Goal: Task Accomplishment & Management: Complete application form

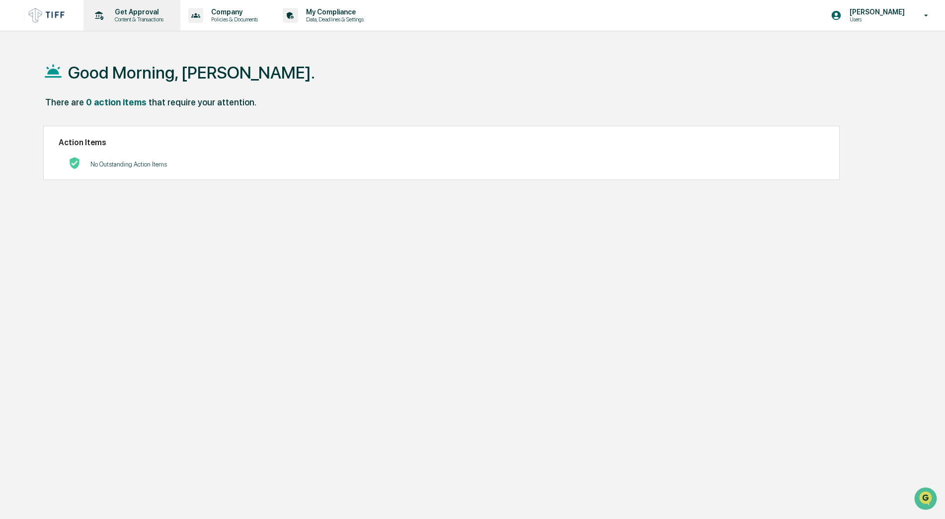
click at [131, 12] on p "Get Approval" at bounding box center [138, 12] width 62 height 8
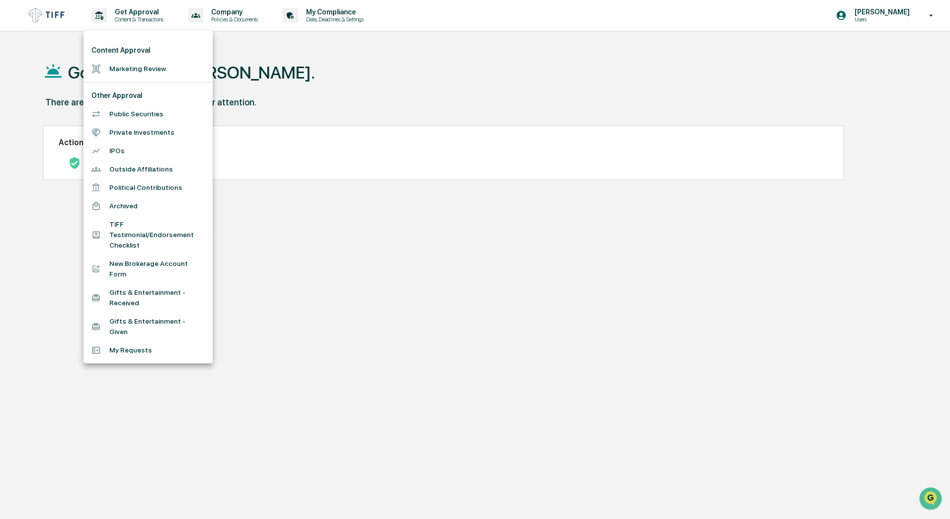
click at [126, 61] on li "Marketing Review" at bounding box center [147, 69] width 129 height 18
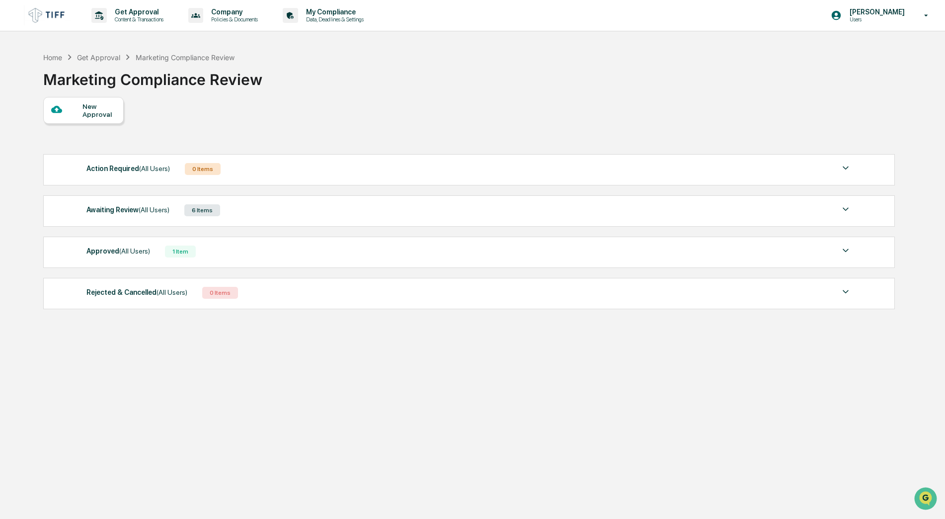
click at [85, 117] on div "New Approval" at bounding box center [98, 110] width 33 height 16
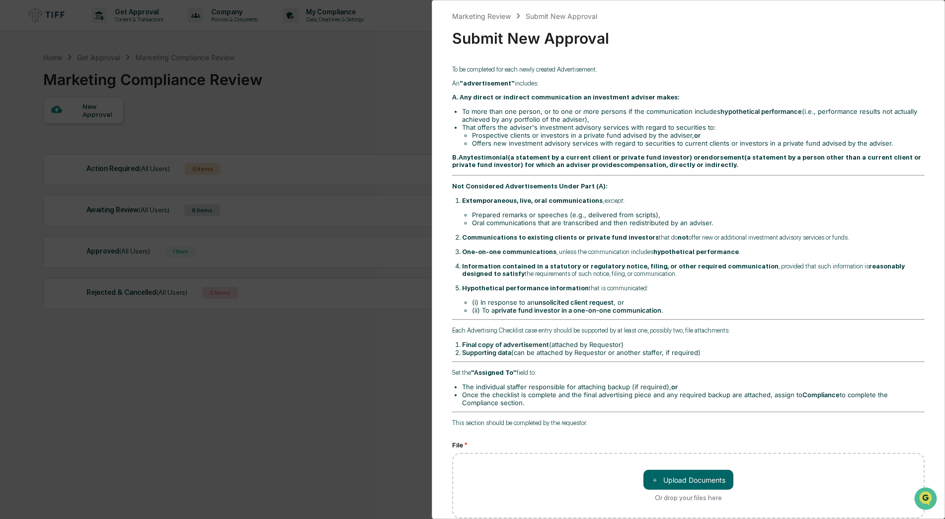
scroll to position [248, 0]
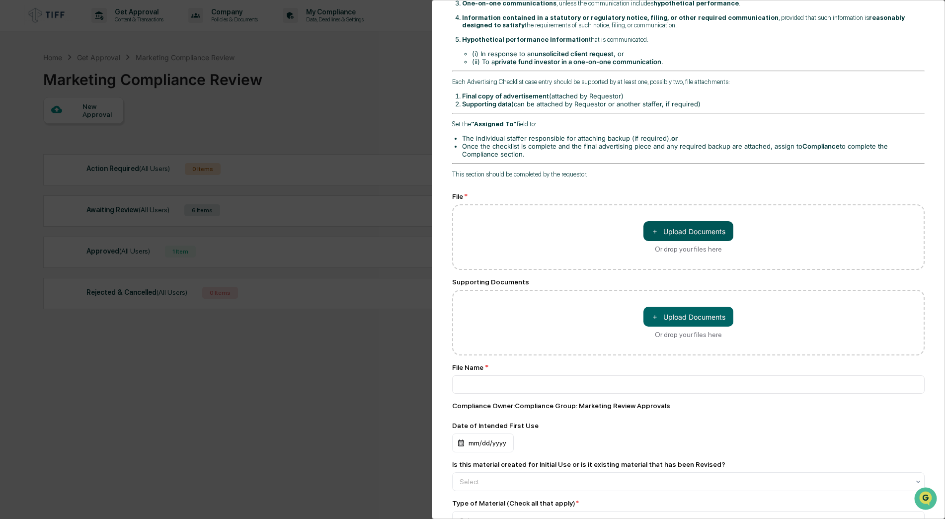
click at [673, 229] on button "＋ Upload Documents" at bounding box center [689, 231] width 90 height 20
type input "**********"
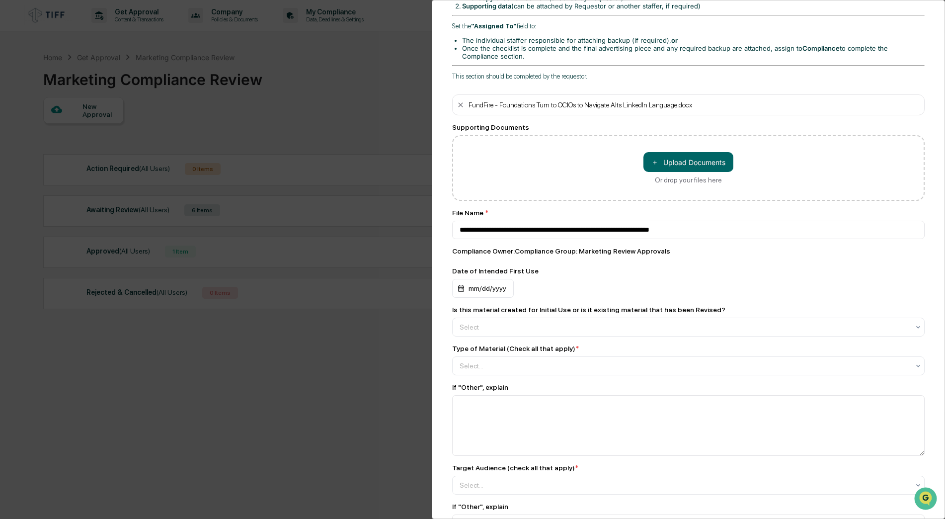
scroll to position [348, 0]
click at [474, 292] on div "mm/dd/yyyy" at bounding box center [483, 286] width 62 height 19
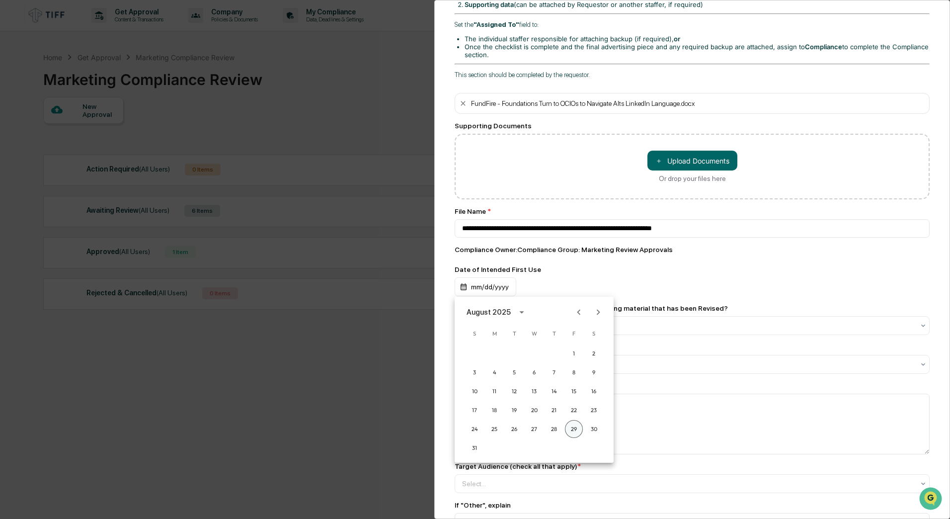
click at [573, 430] on button "29" at bounding box center [574, 429] width 18 height 18
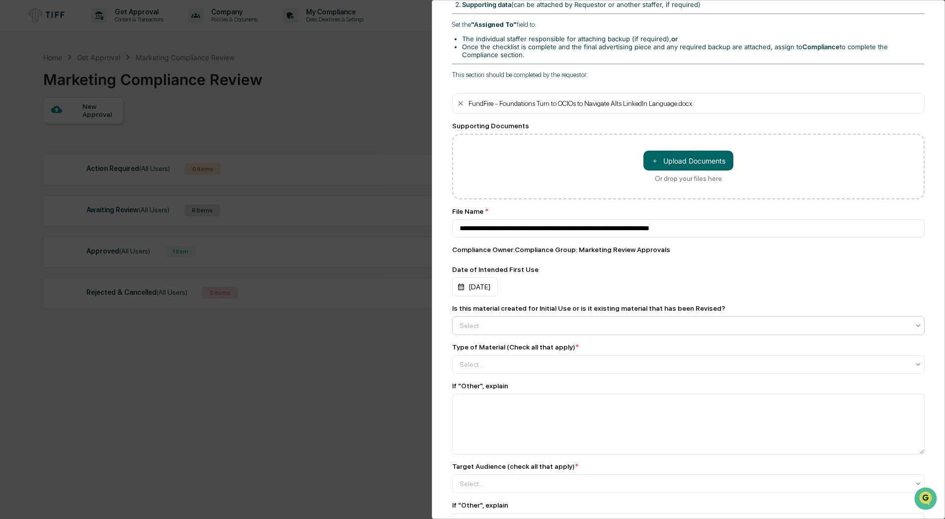
click at [479, 331] on div "Select" at bounding box center [685, 326] width 460 height 14
click at [476, 352] on div "Initial Use" at bounding box center [686, 350] width 467 height 20
click at [478, 367] on div at bounding box center [685, 364] width 450 height 10
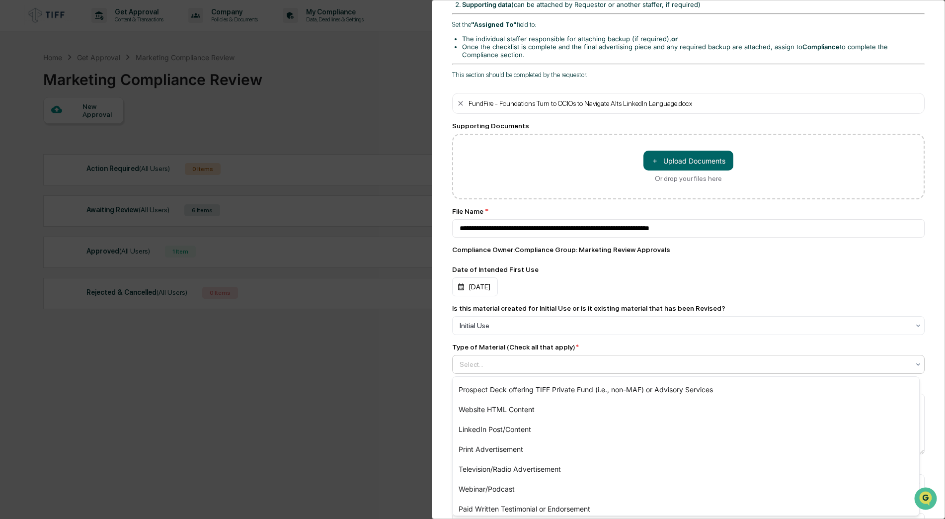
scroll to position [298, 0]
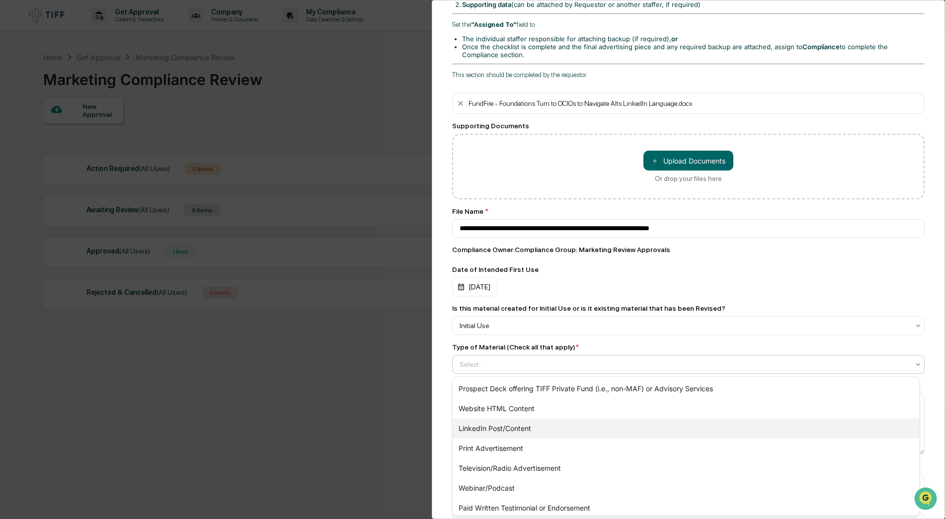
click at [484, 424] on div "LinkedIn Post/Content" at bounding box center [686, 428] width 467 height 20
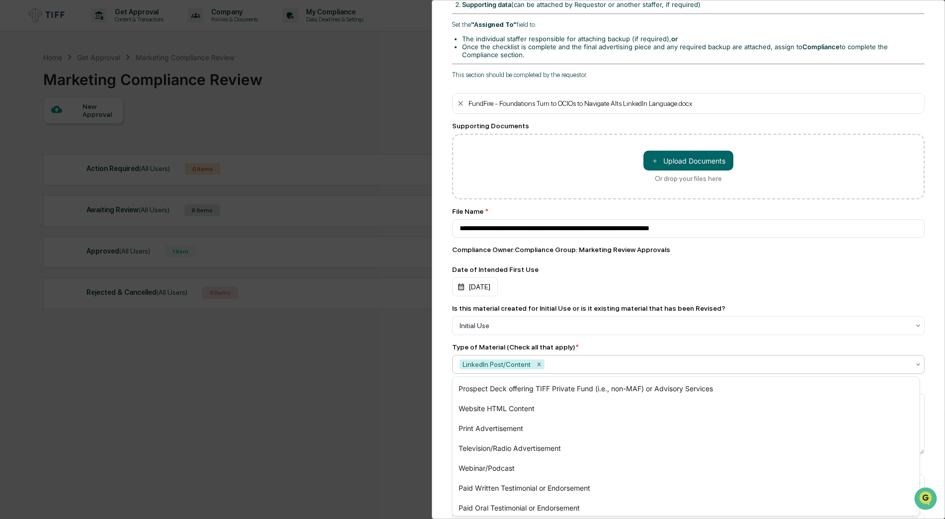
click at [438, 410] on div "Marketing Review Submit New Approval Submit New Approval To be completed for ea…" at bounding box center [688, 259] width 513 height 519
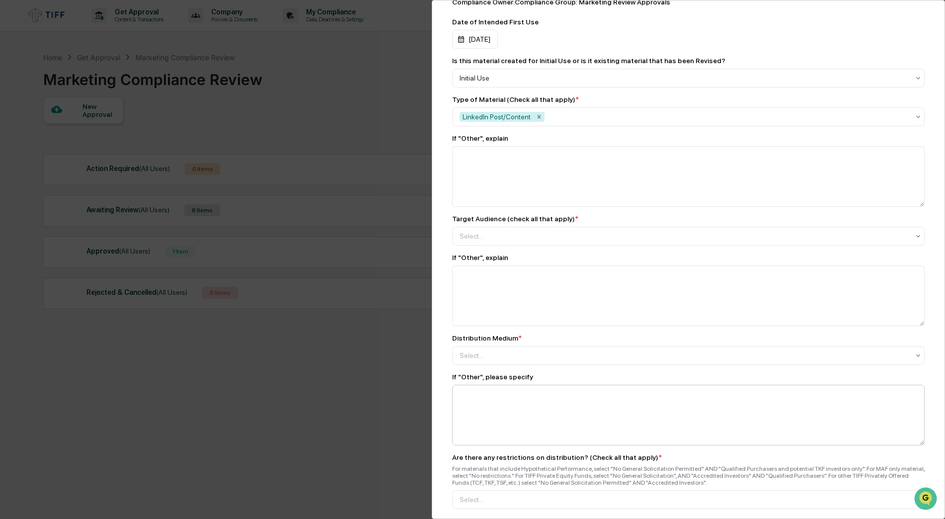
scroll to position [596, 0]
click at [496, 242] on div "Select..." at bounding box center [685, 235] width 460 height 16
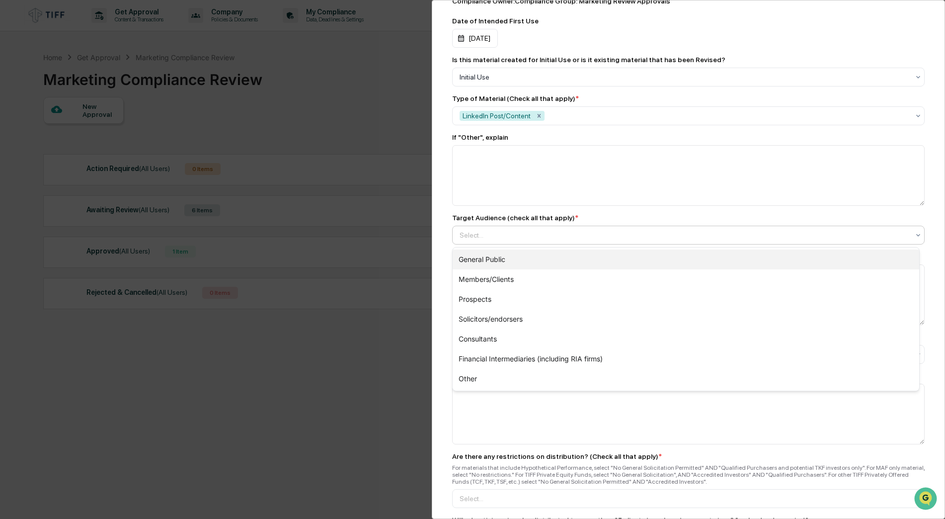
click at [487, 255] on div "General Public" at bounding box center [686, 259] width 467 height 20
click at [483, 258] on div "Members/Clients" at bounding box center [686, 259] width 467 height 20
click at [483, 264] on div "Prospects" at bounding box center [686, 259] width 467 height 20
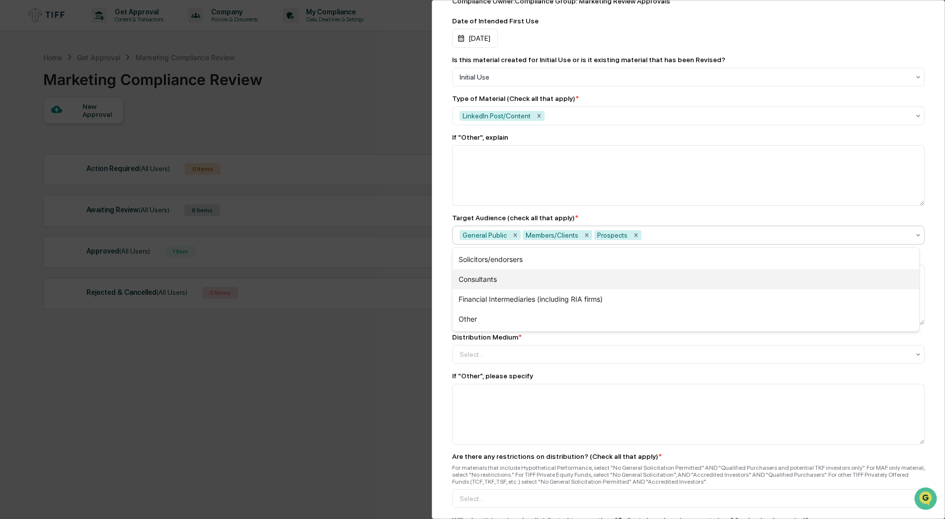
click at [483, 277] on div "Consultants" at bounding box center [686, 279] width 467 height 20
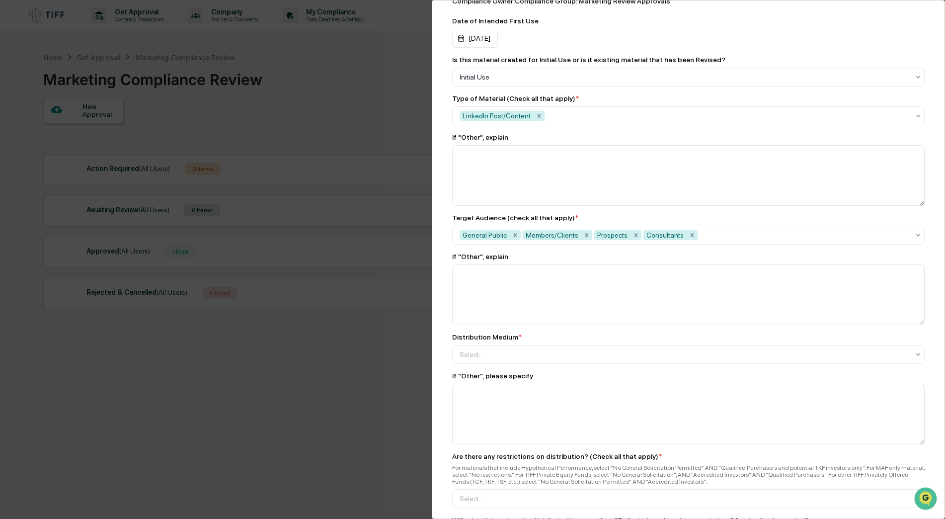
click at [442, 290] on div "Marketing Review Submit New Approval Submit New Approval To be completed for ea…" at bounding box center [688, 259] width 513 height 519
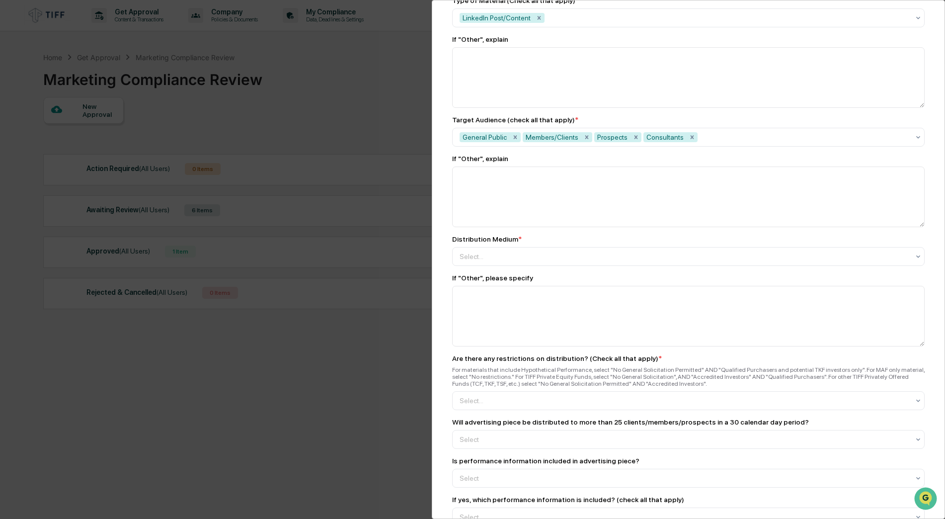
scroll to position [696, 0]
click at [471, 256] on div at bounding box center [685, 255] width 450 height 10
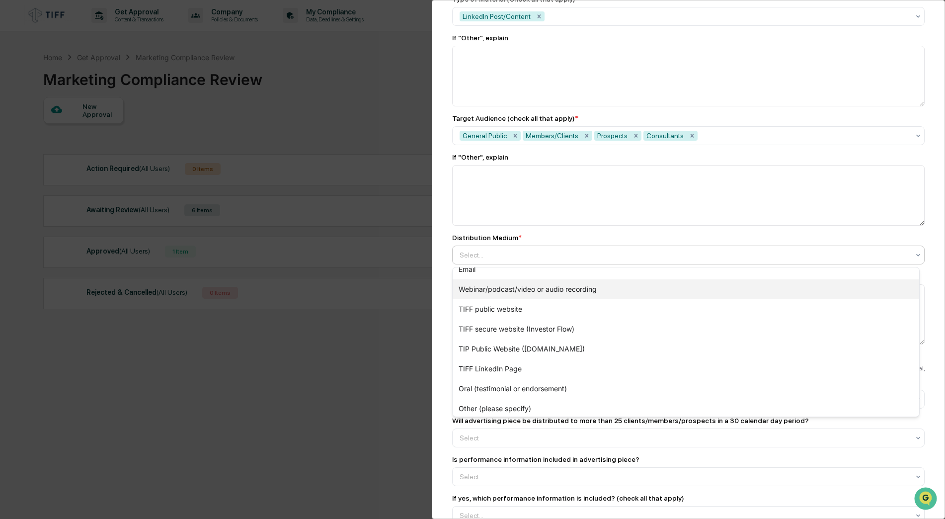
scroll to position [54, 0]
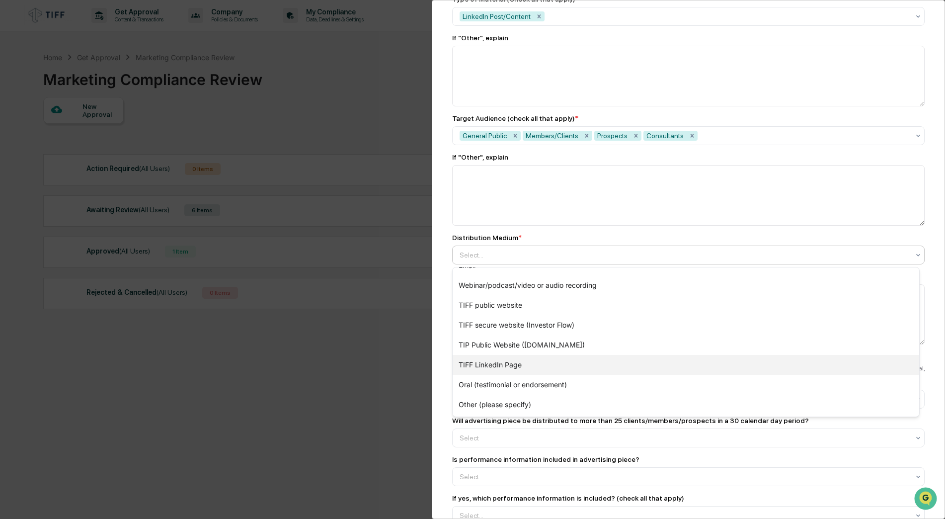
click at [495, 366] on div "TIFF LinkedIn Page" at bounding box center [686, 365] width 467 height 20
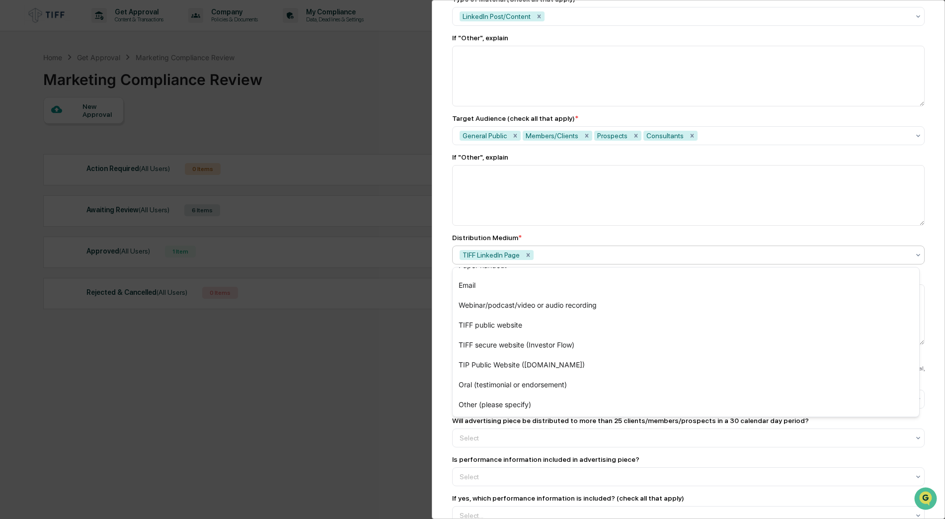
click at [436, 338] on div "Marketing Review Submit New Approval Submit New Approval To be completed for ea…" at bounding box center [688, 259] width 513 height 519
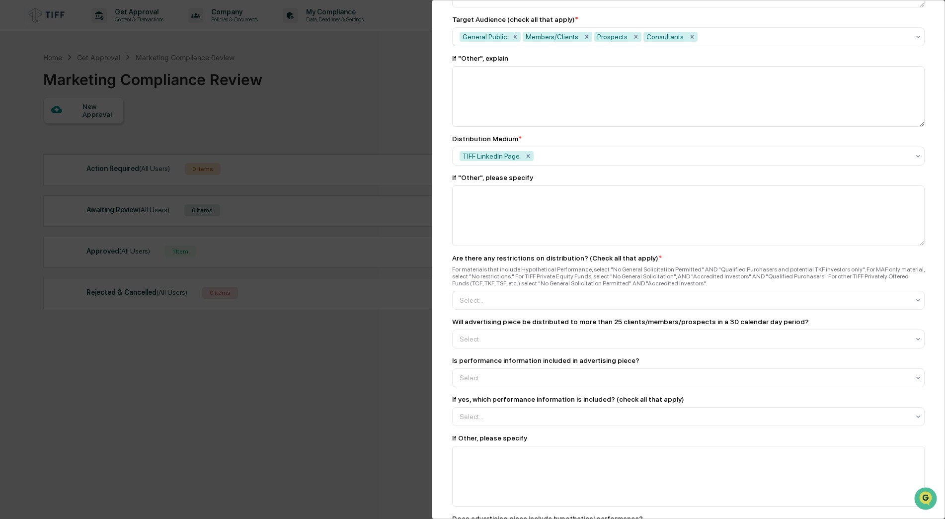
scroll to position [795, 0]
click at [476, 303] on div at bounding box center [685, 300] width 450 height 10
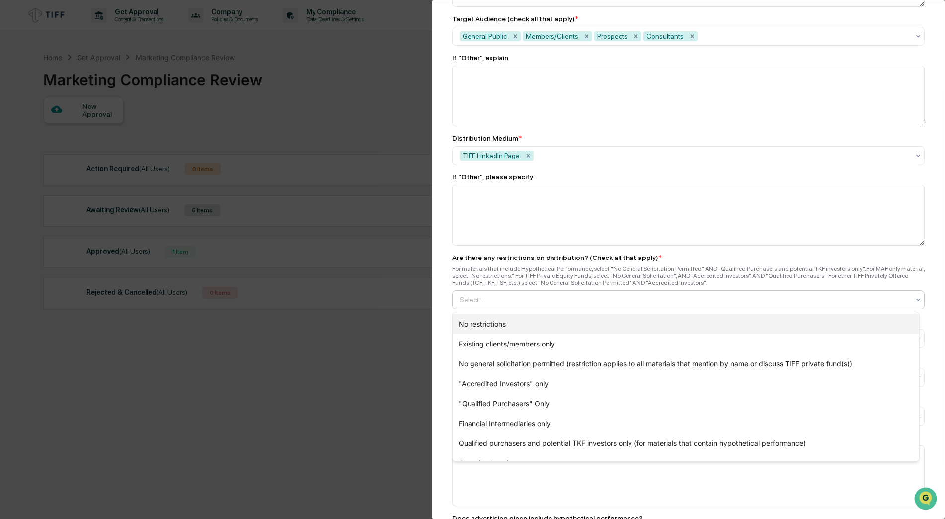
click at [480, 327] on div "No restrictions" at bounding box center [686, 324] width 467 height 20
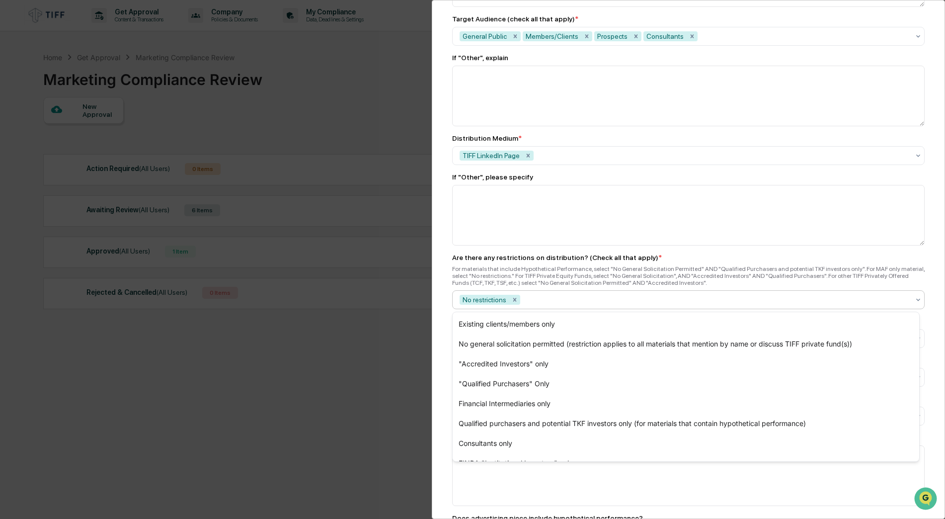
click at [439, 319] on div "Marketing Review Submit New Approval Submit New Approval To be completed for ea…" at bounding box center [688, 259] width 513 height 519
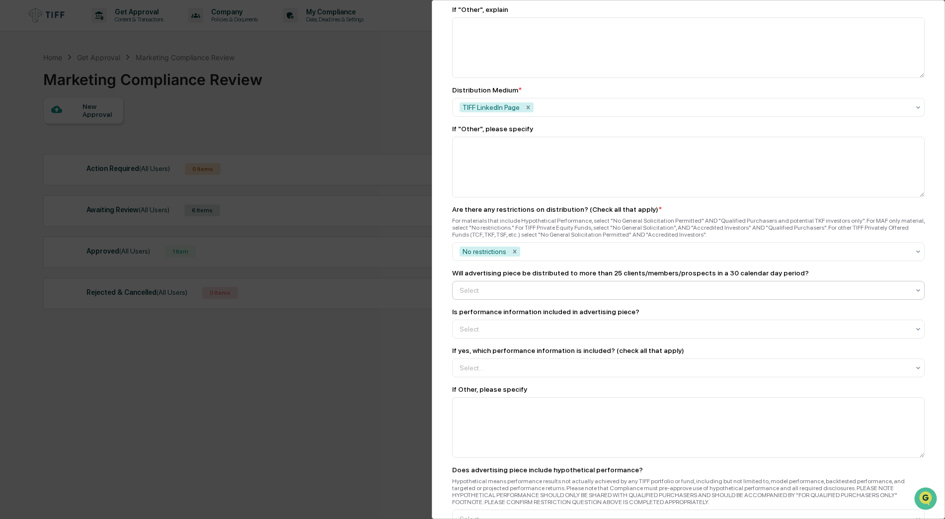
scroll to position [845, 0]
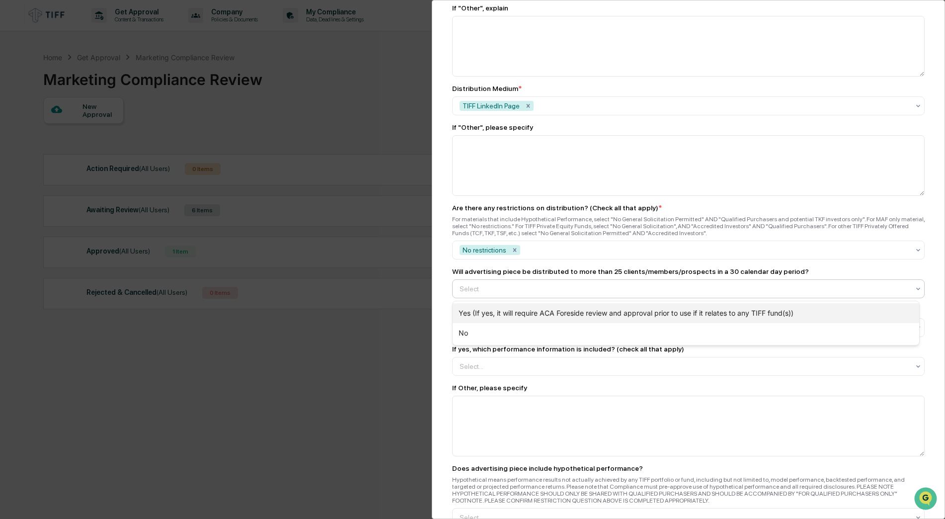
click at [483, 314] on div "Yes (If yes, it will require ACA Foreside review and approval prior to use if i…" at bounding box center [686, 313] width 467 height 20
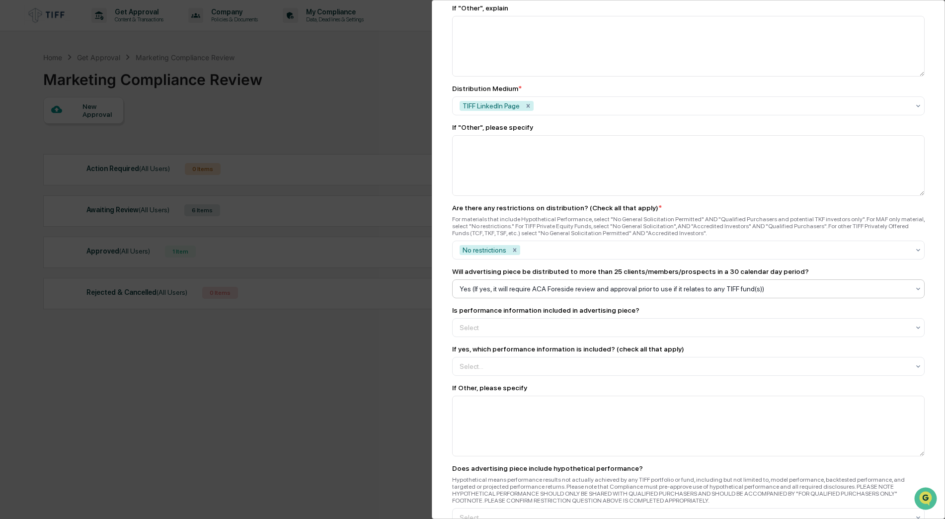
click at [444, 313] on div "Marketing Review Submit New Approval Submit New Approval To be completed for ea…" at bounding box center [688, 259] width 513 height 519
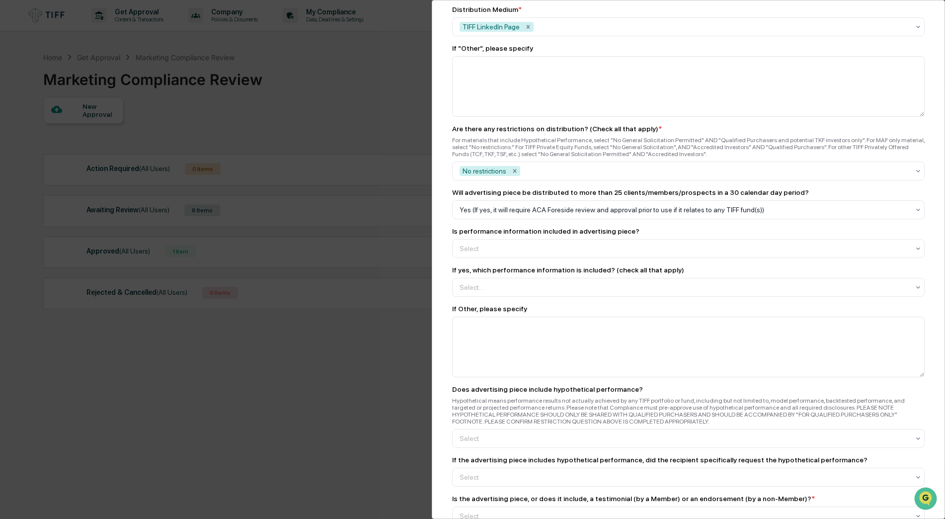
scroll to position [944, 0]
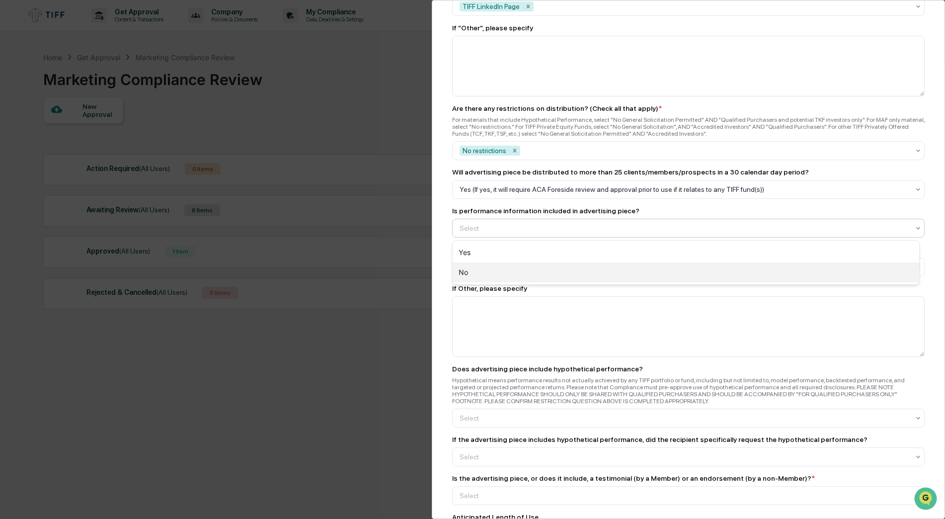
click at [473, 276] on div "No" at bounding box center [686, 272] width 467 height 20
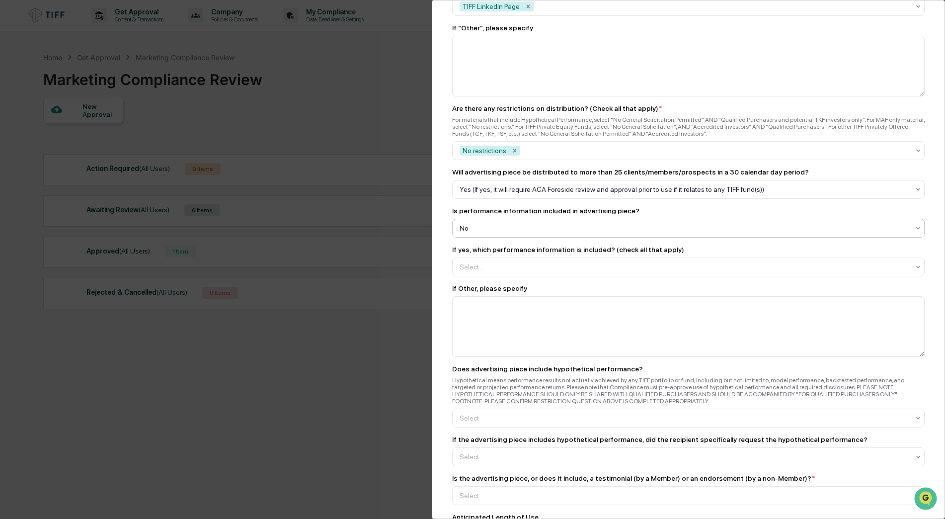
click at [429, 274] on div "Marketing Review Submit New Approval Submit New Approval To be completed for ea…" at bounding box center [472, 259] width 945 height 519
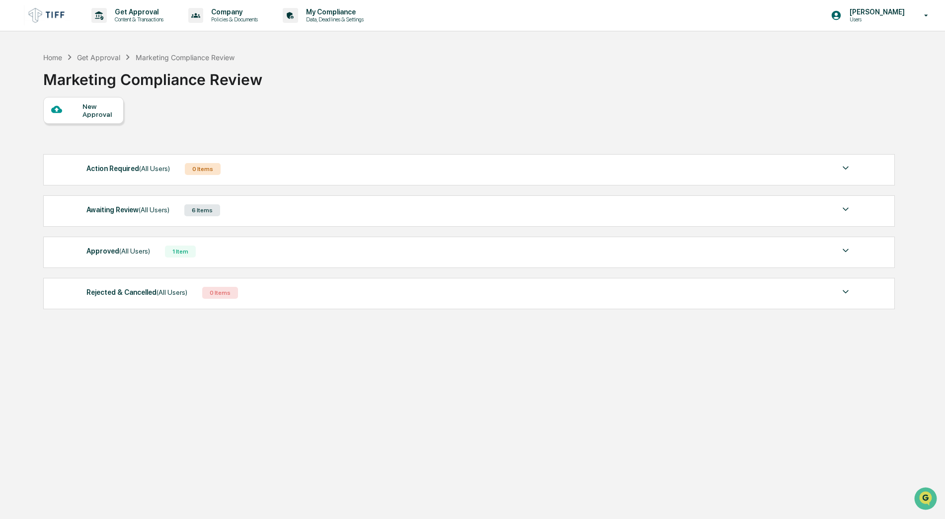
scroll to position [1001, 0]
click at [194, 210] on div "6 Items" at bounding box center [202, 210] width 36 height 12
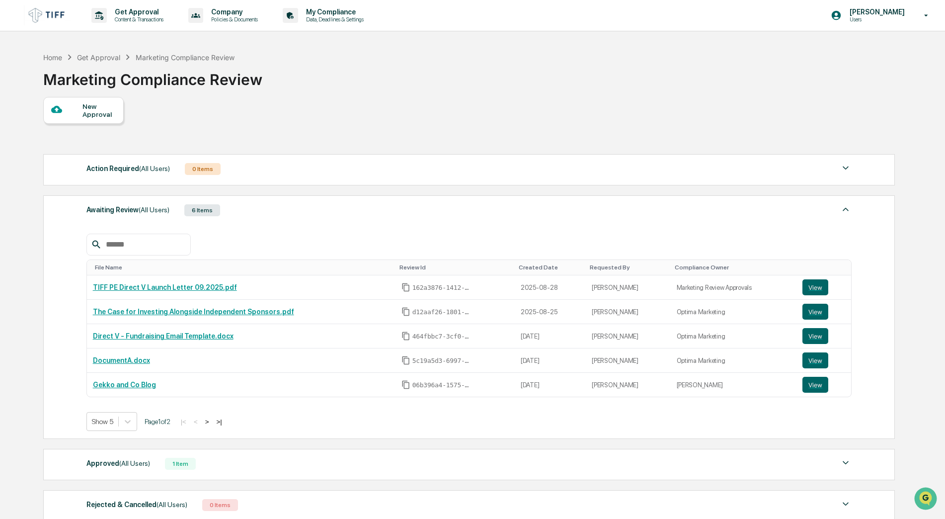
click at [105, 113] on div "New Approval" at bounding box center [98, 110] width 33 height 16
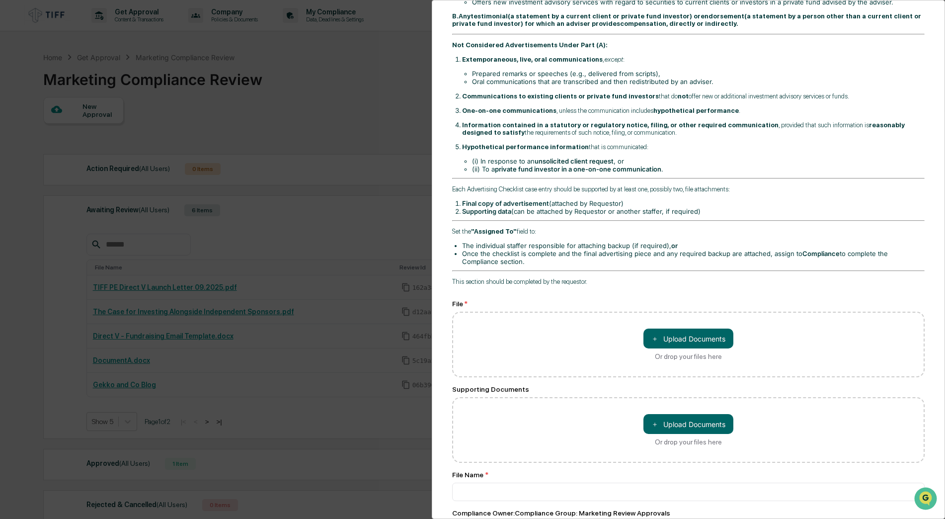
scroll to position [149, 0]
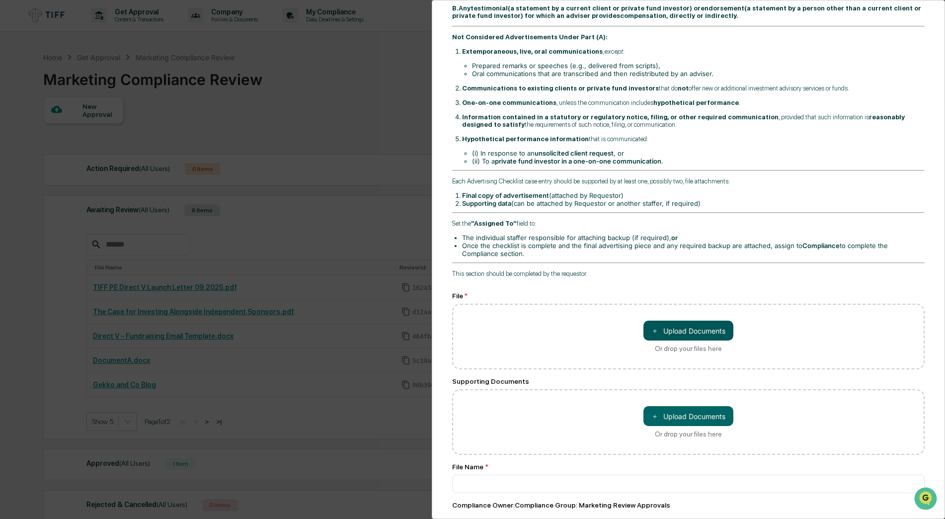
click at [670, 328] on button "＋ Upload Documents" at bounding box center [689, 331] width 90 height 20
type input "**********"
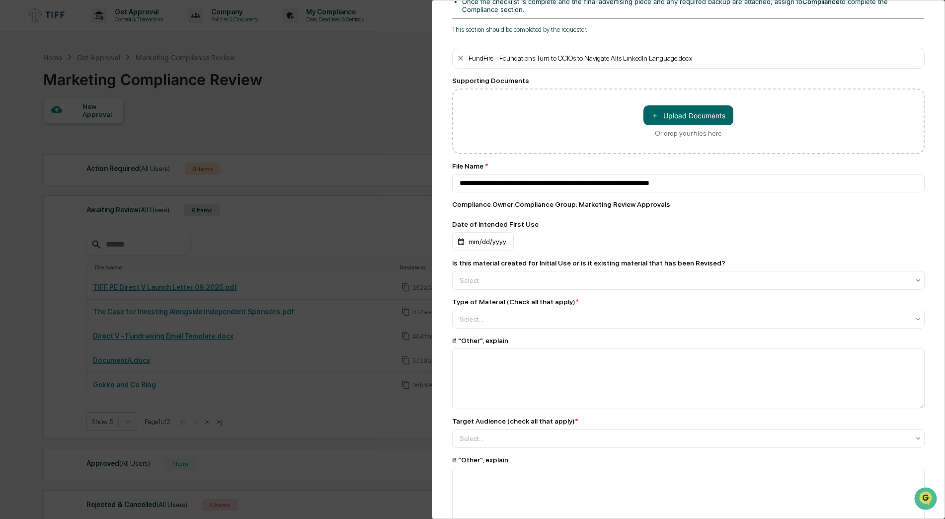
scroll to position [398, 0]
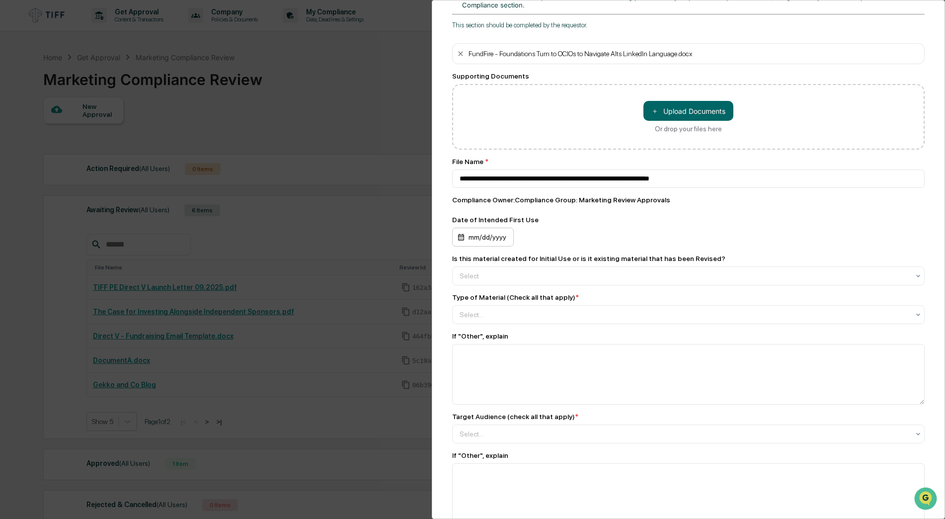
click at [487, 240] on div "mm/dd/yyyy" at bounding box center [483, 237] width 62 height 19
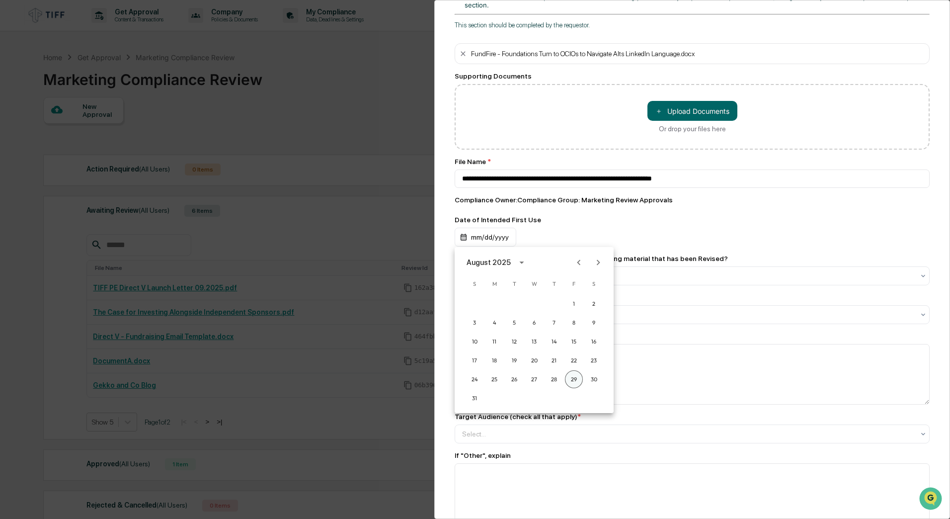
click at [580, 378] on button "29" at bounding box center [574, 379] width 18 height 18
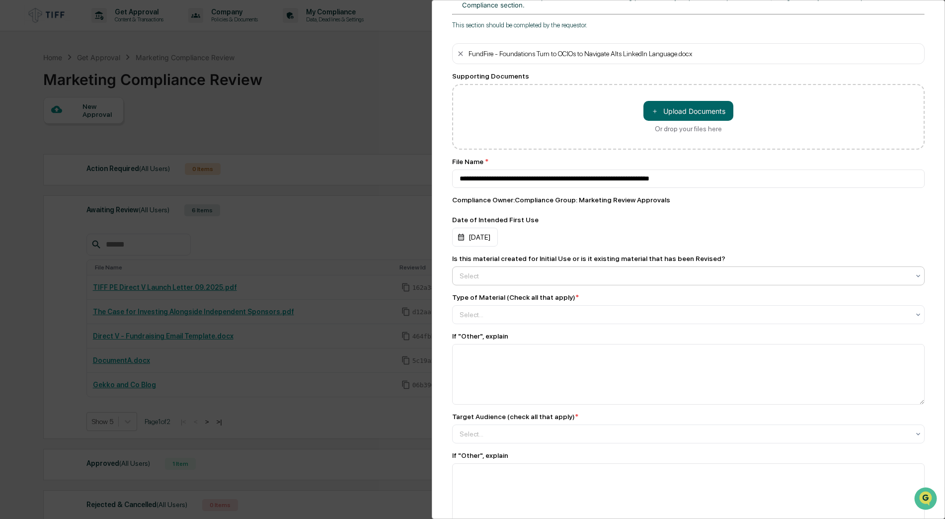
click at [483, 276] on div at bounding box center [685, 276] width 450 height 10
click at [484, 299] on div "Initial Use" at bounding box center [686, 300] width 467 height 20
click at [482, 311] on div at bounding box center [685, 315] width 450 height 10
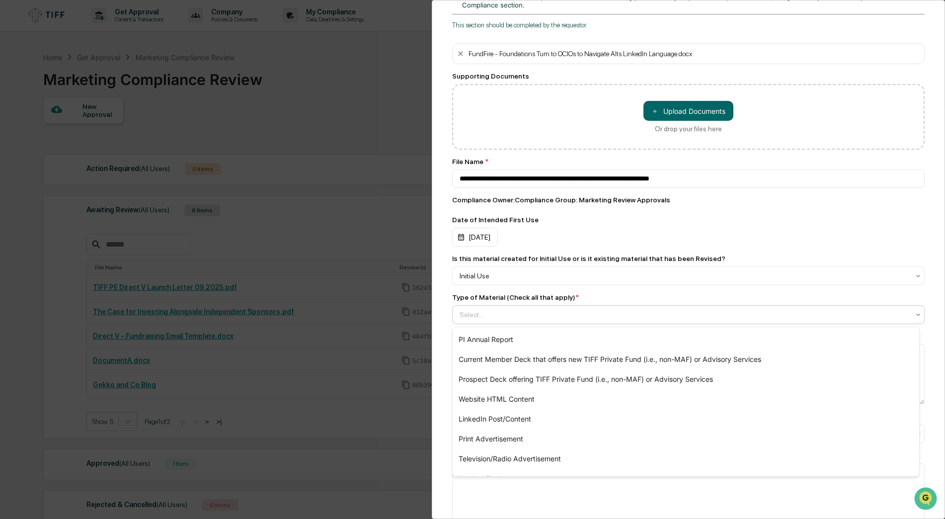
scroll to position [298, 0]
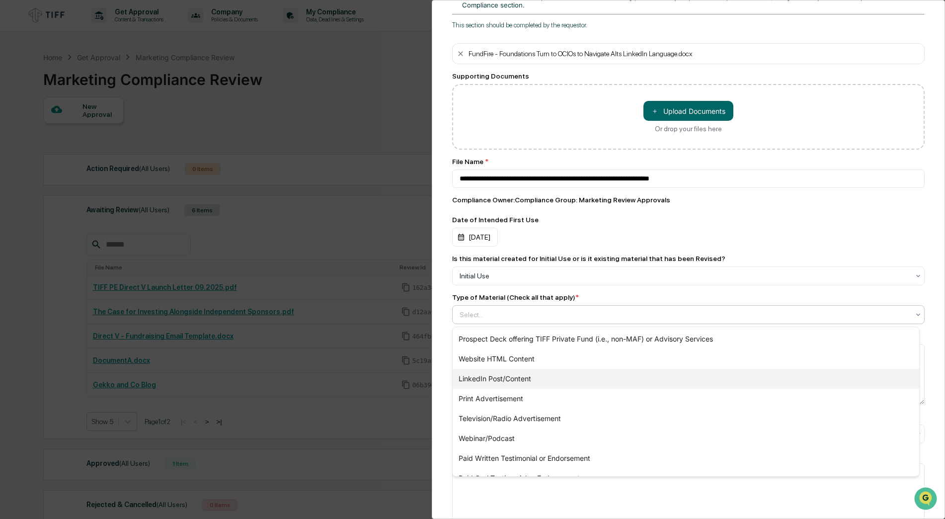
click at [487, 376] on div "LinkedIn Post/Content" at bounding box center [686, 379] width 467 height 20
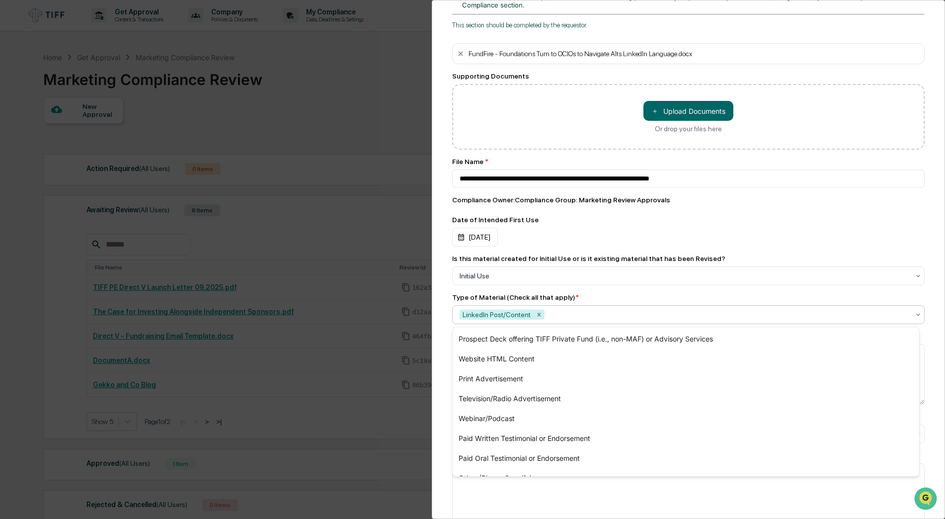
click at [447, 349] on div "Marketing Review Submit New Approval Submit New Approval To be completed for ea…" at bounding box center [688, 259] width 513 height 519
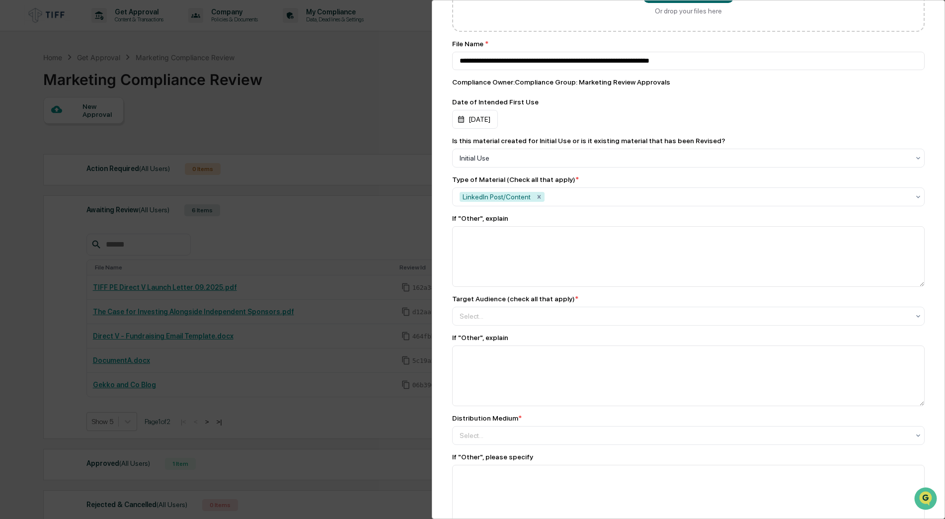
scroll to position [547, 0]
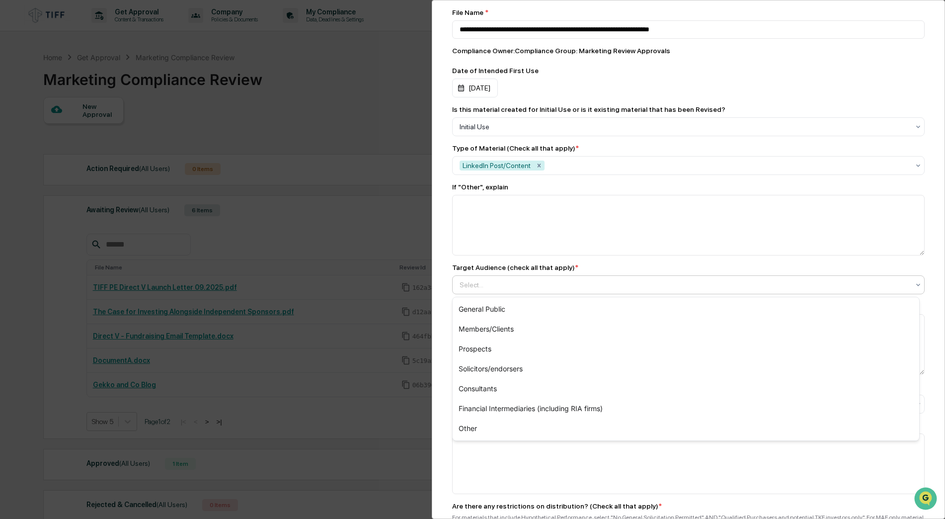
click at [477, 286] on div at bounding box center [685, 285] width 450 height 10
click at [474, 311] on div "General Public" at bounding box center [686, 309] width 467 height 20
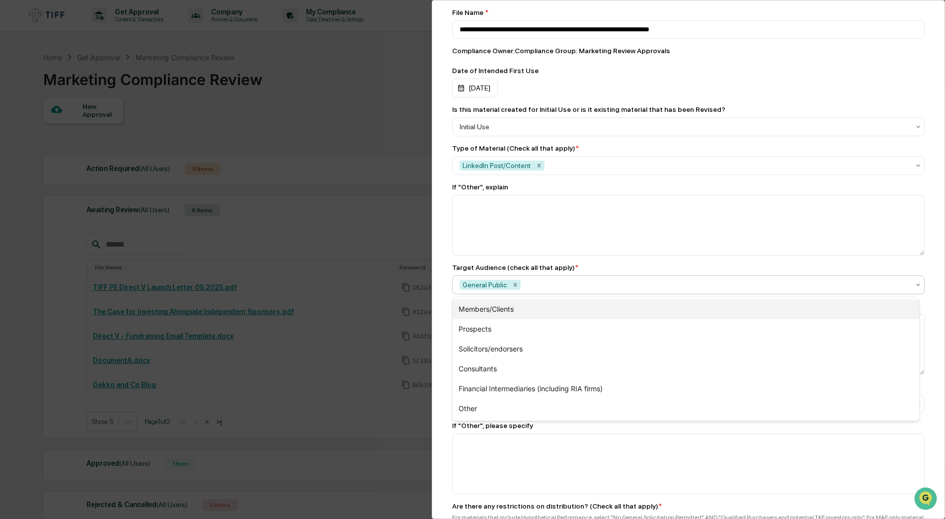
click at [476, 314] on div "Members/Clients" at bounding box center [686, 309] width 467 height 20
click at [474, 313] on div "Prospects" at bounding box center [686, 309] width 467 height 20
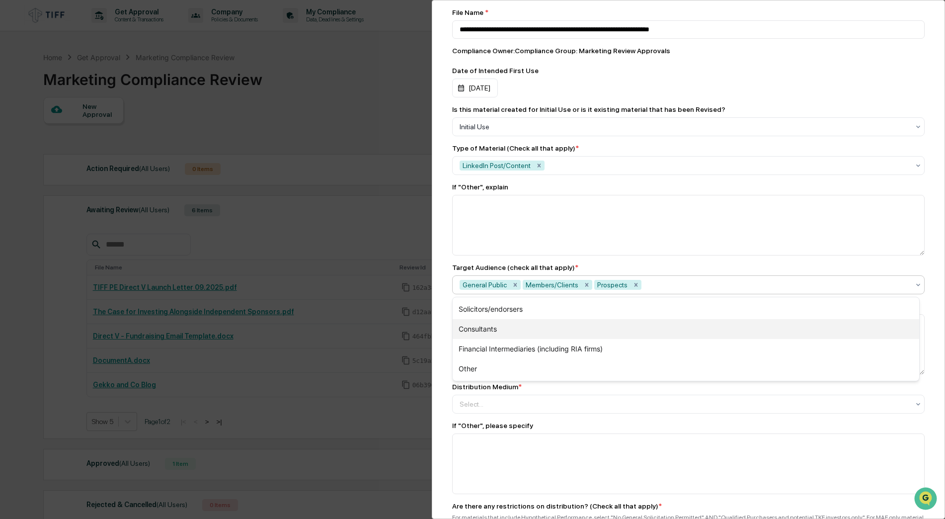
click at [478, 329] on div "Consultants" at bounding box center [686, 329] width 467 height 20
click at [446, 333] on div "Marketing Review Submit New Approval Submit New Approval To be completed for ea…" at bounding box center [688, 259] width 513 height 519
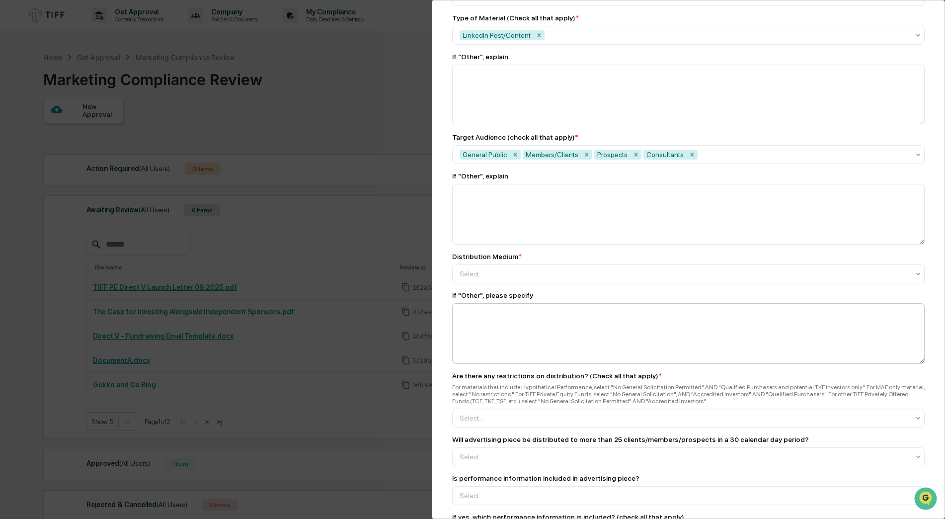
scroll to position [696, 0]
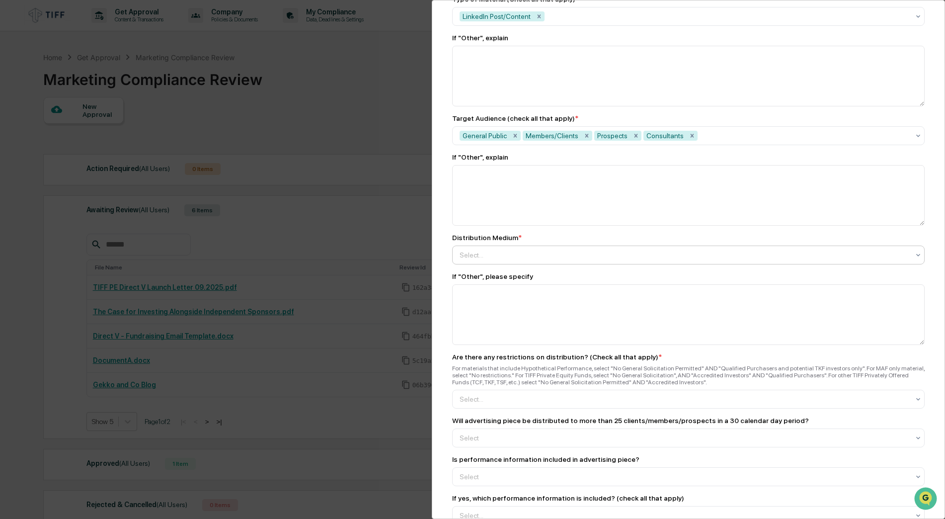
click at [481, 258] on div at bounding box center [685, 255] width 450 height 10
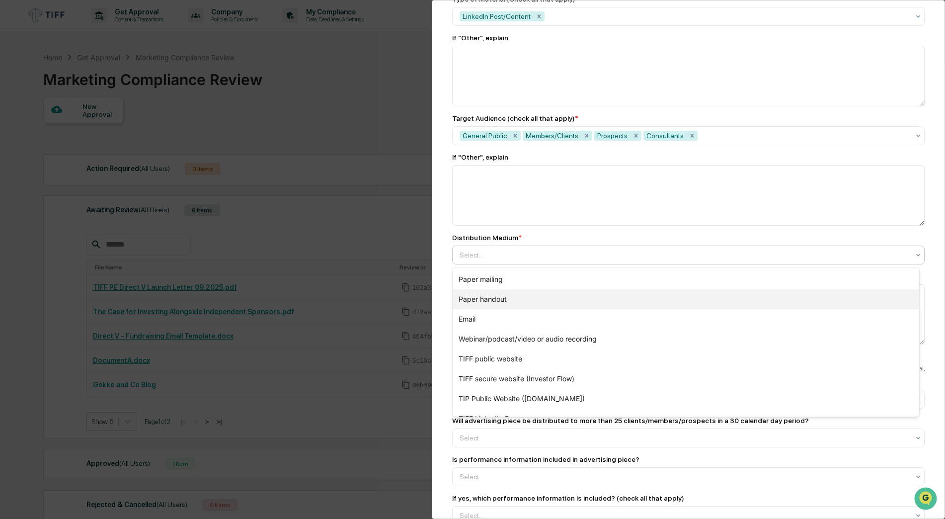
scroll to position [54, 0]
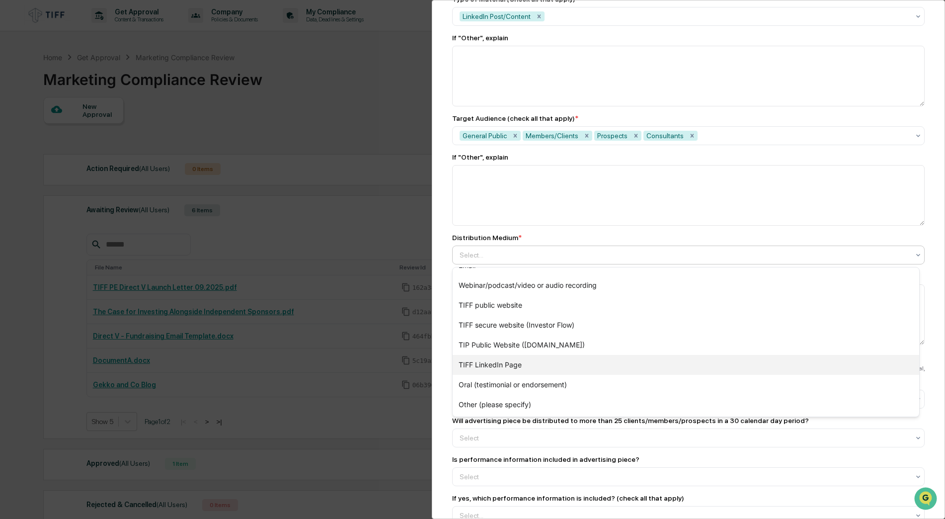
click at [482, 361] on div "TIFF LinkedIn Page" at bounding box center [686, 365] width 467 height 20
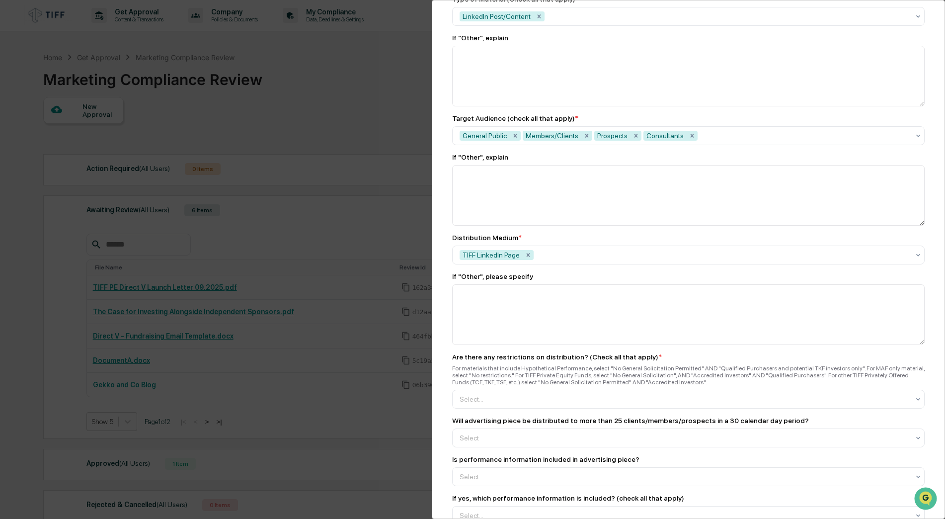
click at [437, 347] on div "Marketing Review Submit New Approval Submit New Approval To be completed for ea…" at bounding box center [688, 259] width 513 height 519
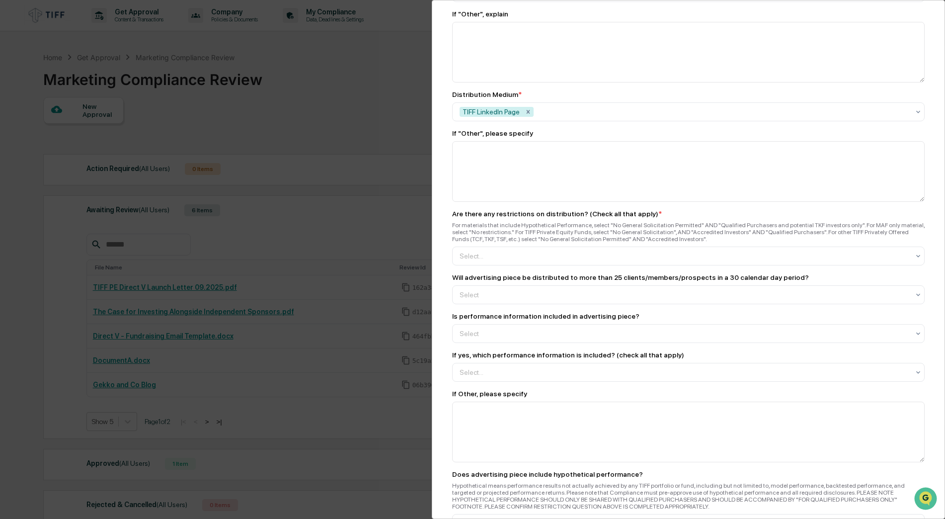
scroll to position [845, 0]
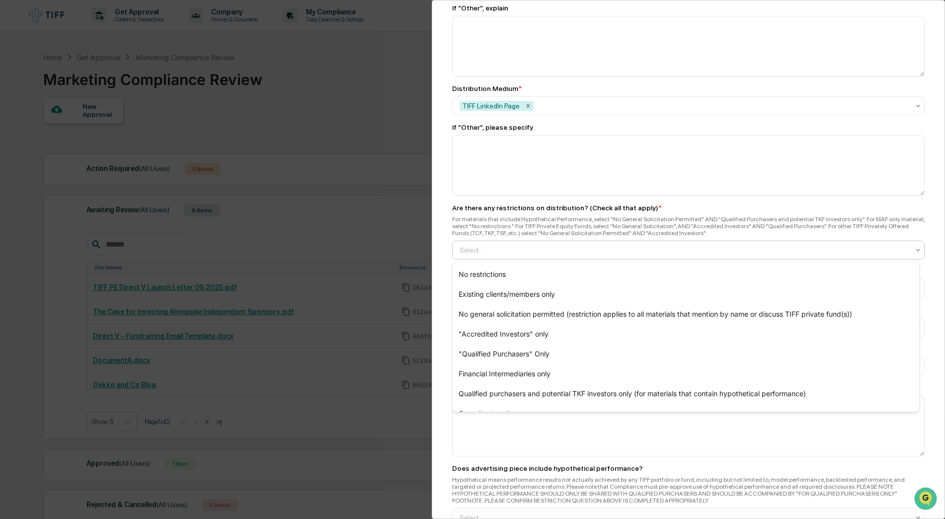
click at [480, 251] on div at bounding box center [685, 250] width 450 height 10
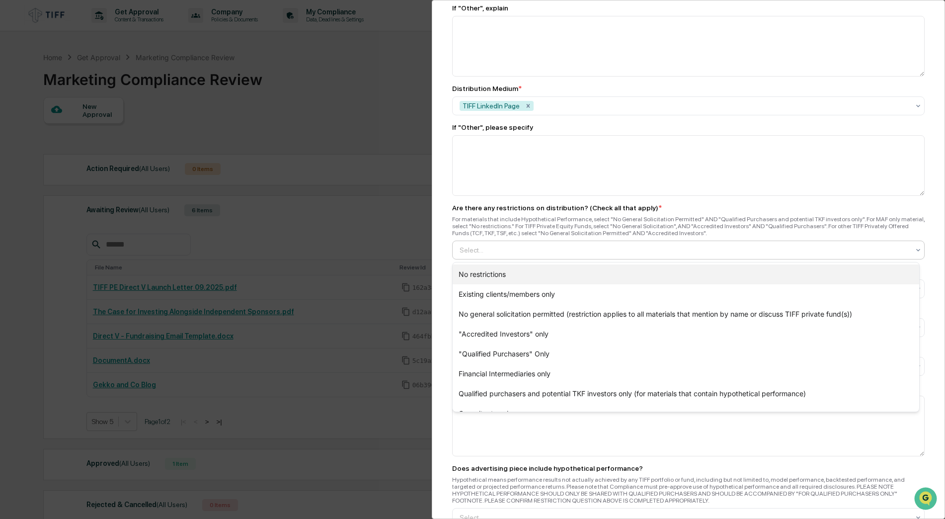
click at [479, 269] on div "No restrictions" at bounding box center [686, 274] width 467 height 20
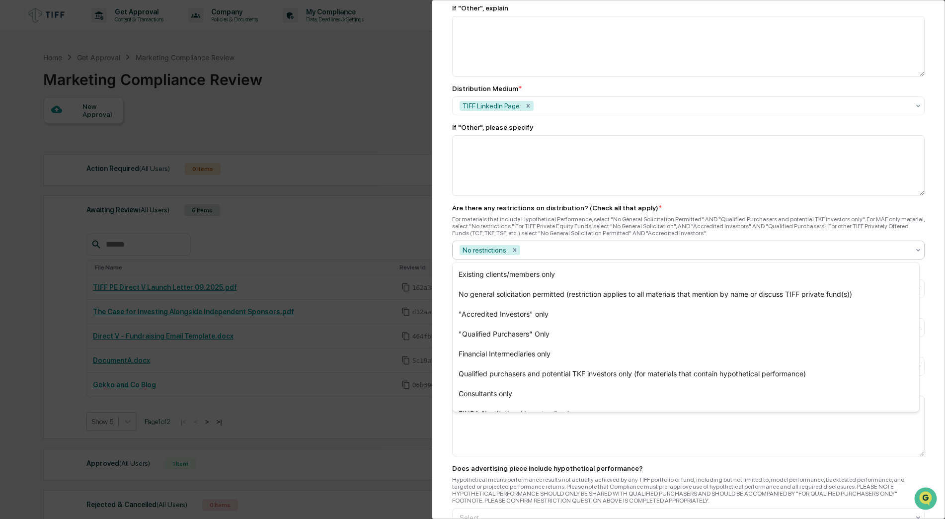
click at [443, 275] on div "Marketing Review Submit New Approval Submit New Approval To be completed for ea…" at bounding box center [688, 259] width 513 height 519
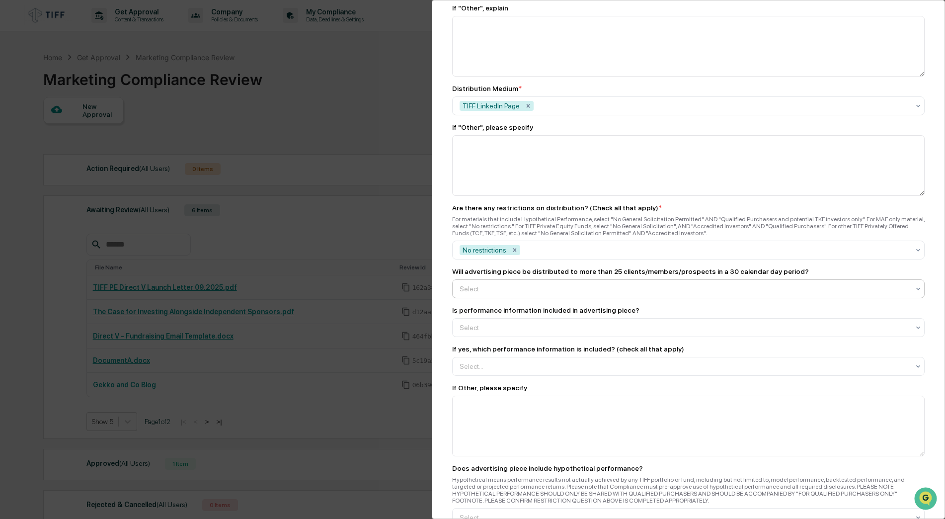
click at [464, 312] on div "Yes (If yes, it will require ACA Foreside review and approval prior to use if i…" at bounding box center [686, 313] width 467 height 20
click at [441, 309] on div "Marketing Review Submit New Approval Submit New Approval To be completed for ea…" at bounding box center [688, 259] width 513 height 519
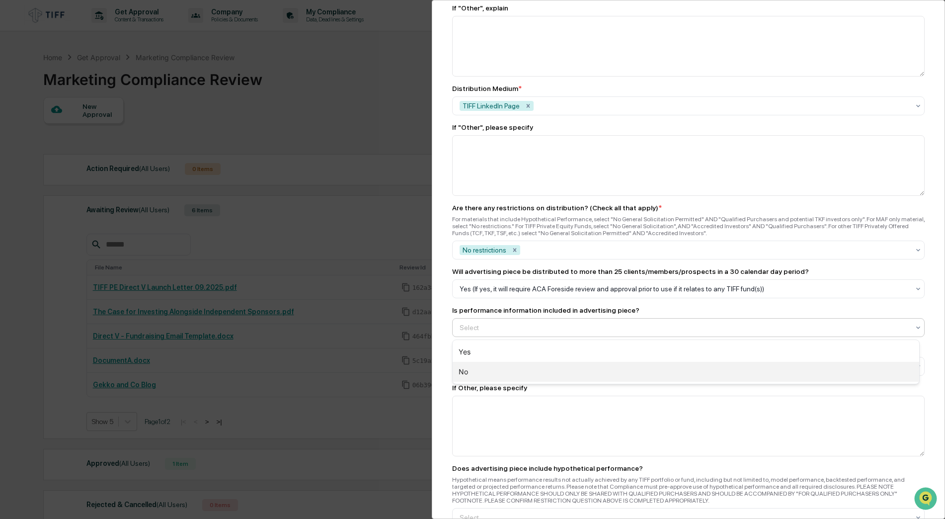
click at [474, 371] on div "No" at bounding box center [686, 372] width 467 height 20
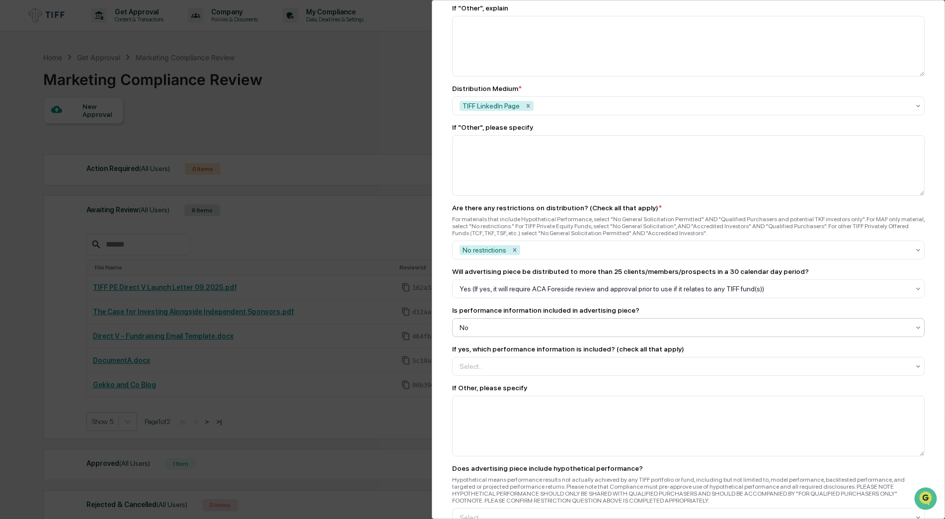
click at [431, 354] on div "Marketing Review Submit New Approval Submit New Approval To be completed for ea…" at bounding box center [472, 259] width 945 height 519
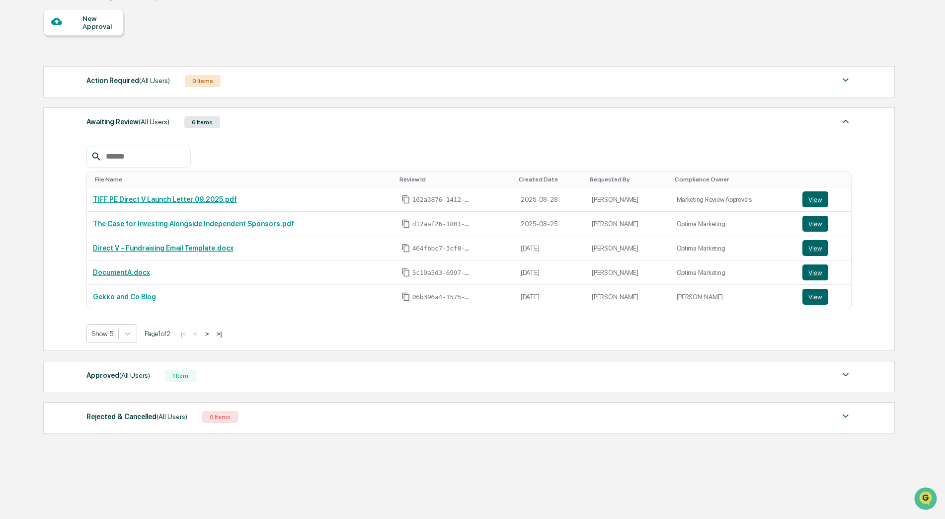
scroll to position [93, 0]
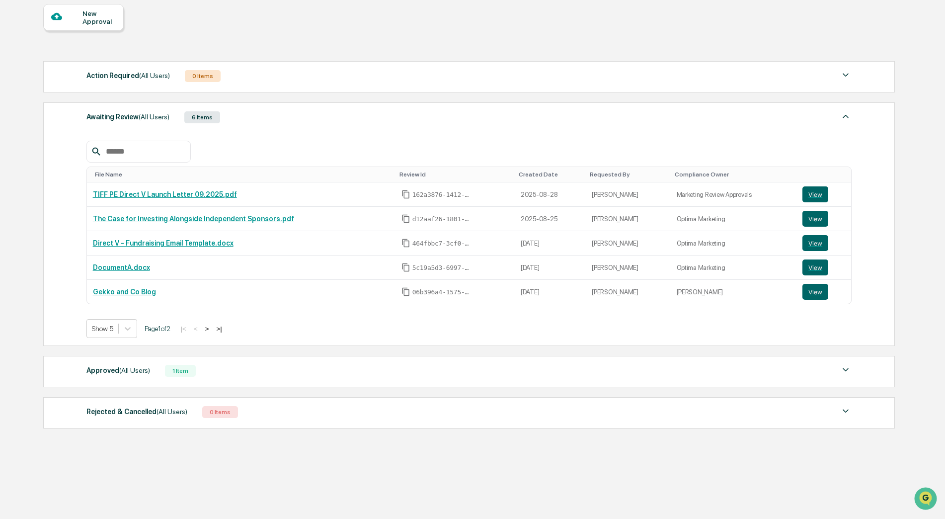
click at [85, 17] on div "New Approval" at bounding box center [98, 17] width 33 height 16
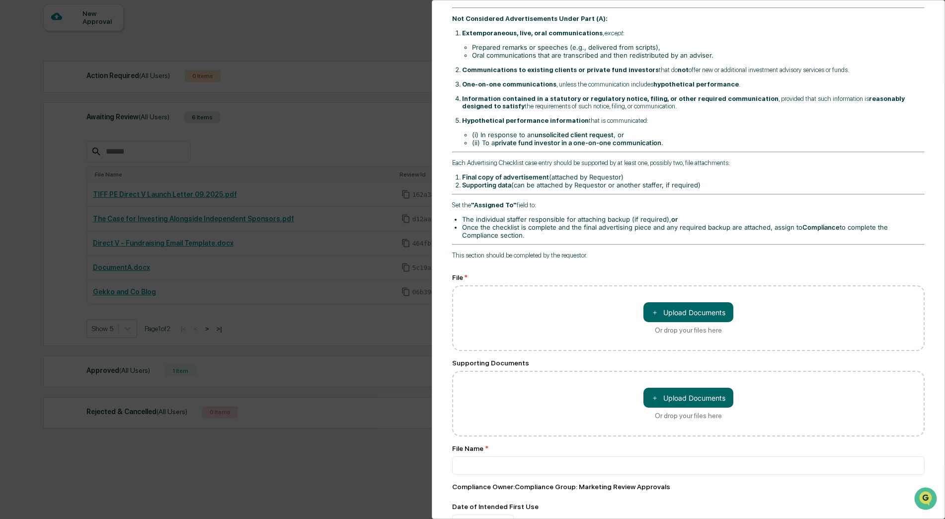
scroll to position [248, 0]
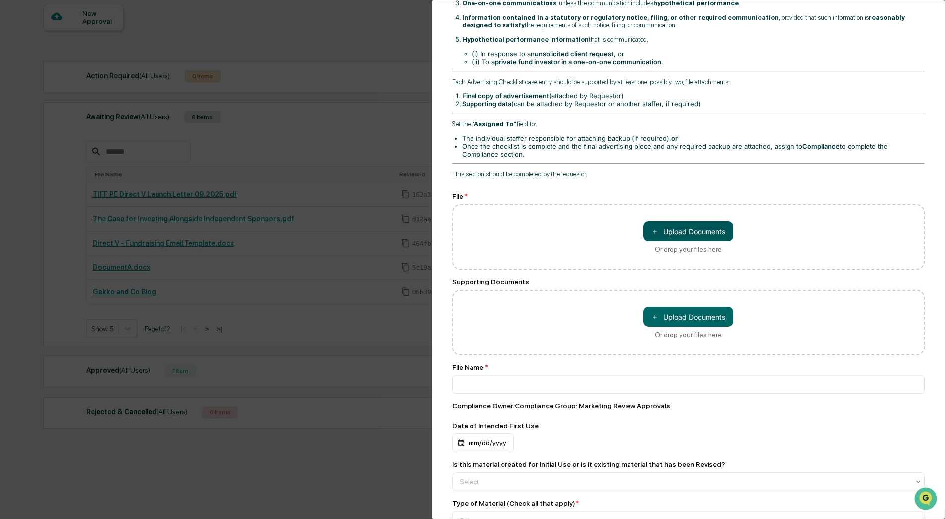
click at [704, 231] on button "＋ Upload Documents" at bounding box center [689, 231] width 90 height 20
type input "**********"
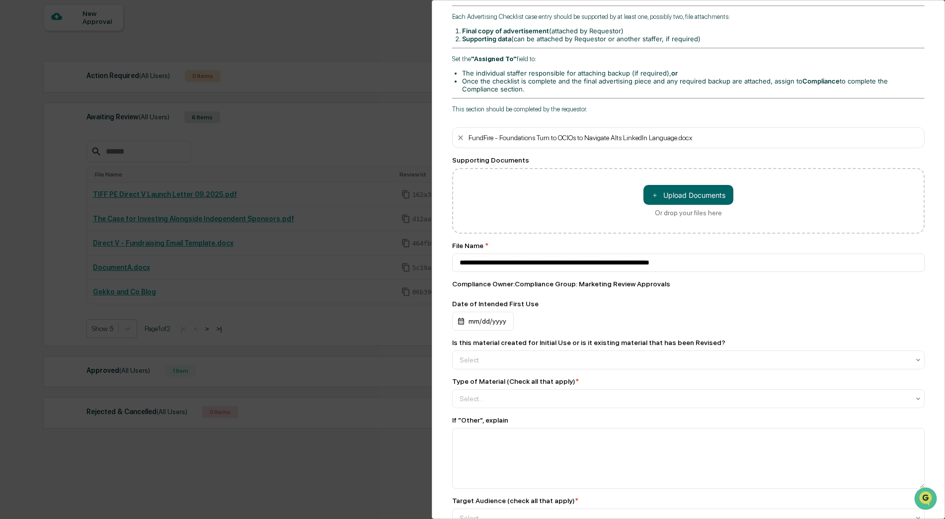
scroll to position [348, 0]
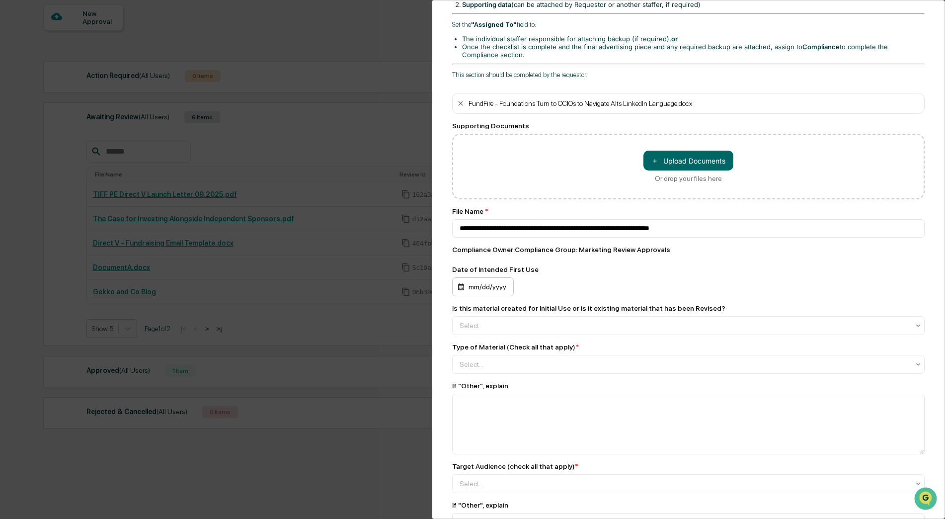
click at [487, 291] on div "mm/dd/yyyy" at bounding box center [483, 286] width 62 height 19
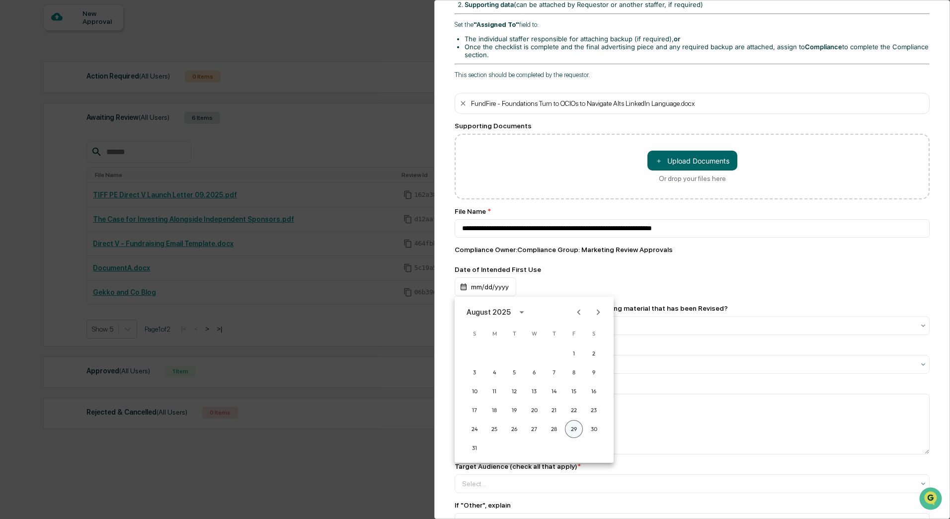
click at [576, 427] on button "29" at bounding box center [574, 429] width 18 height 18
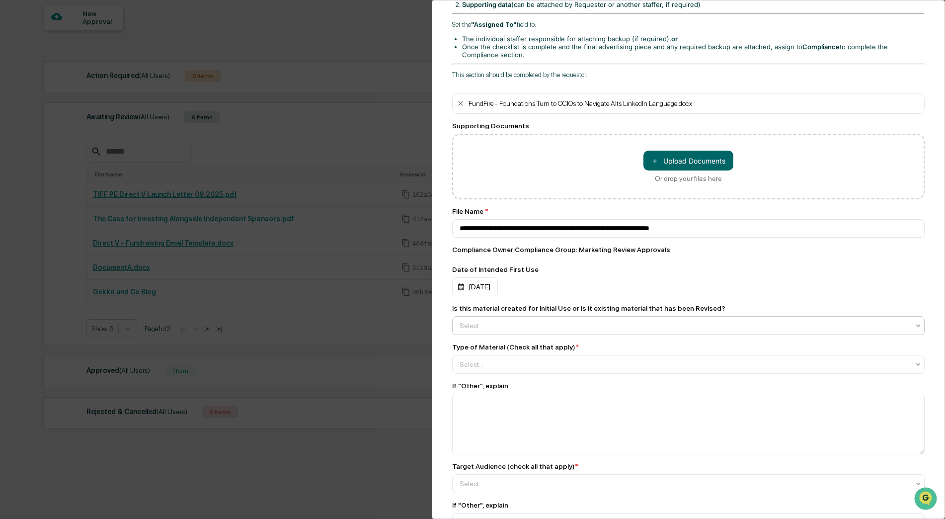
click at [637, 325] on div at bounding box center [685, 326] width 450 height 10
click at [622, 352] on div "Initial Use" at bounding box center [686, 350] width 467 height 20
click at [622, 361] on div at bounding box center [685, 364] width 450 height 10
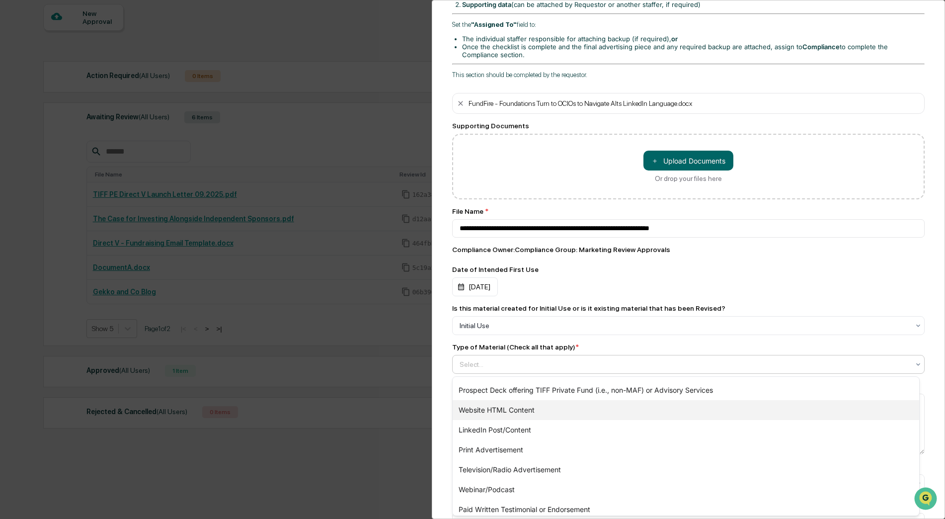
scroll to position [298, 0]
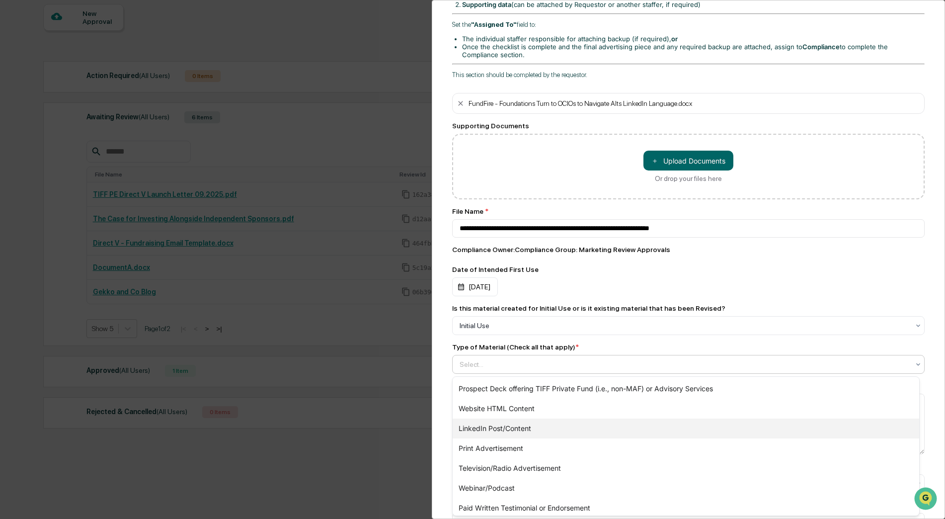
click at [554, 425] on div "LinkedIn Post/Content" at bounding box center [686, 428] width 467 height 20
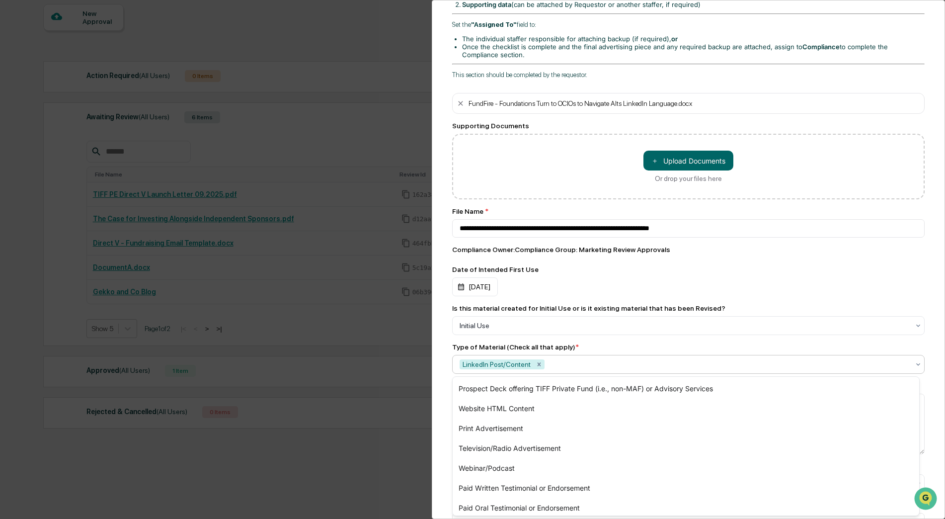
click at [656, 337] on div "To be completed for each newly created Advertisement. An "advertisement" includ…" at bounding box center [688, 510] width 473 height 1598
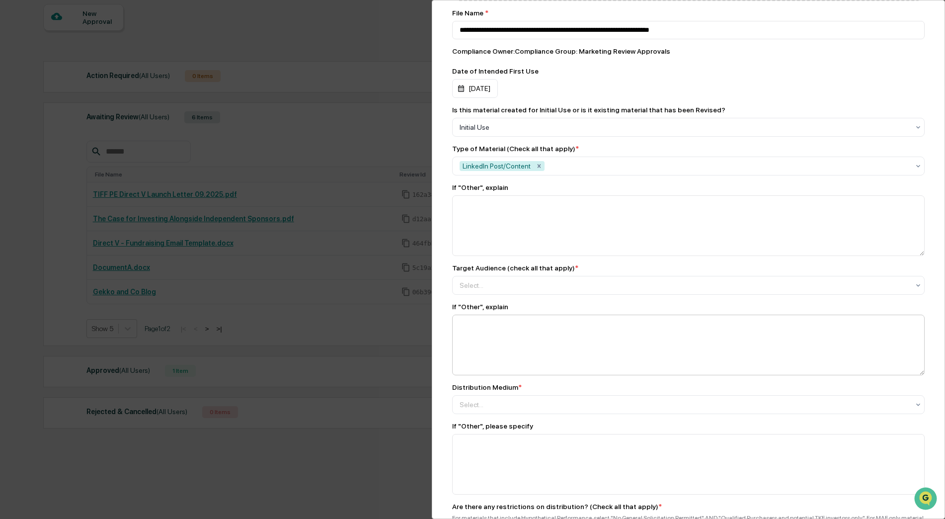
scroll to position [547, 0]
click at [618, 293] on div "Select..." at bounding box center [685, 285] width 460 height 16
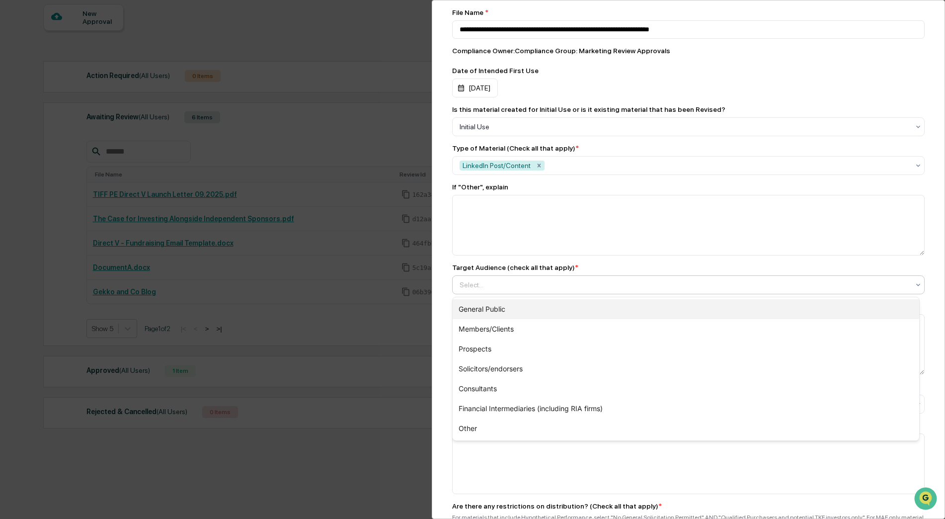
click at [601, 312] on div "General Public" at bounding box center [686, 309] width 467 height 20
click at [600, 314] on div "Members/Clients" at bounding box center [686, 309] width 467 height 20
click at [599, 316] on div "Prospects" at bounding box center [686, 309] width 467 height 20
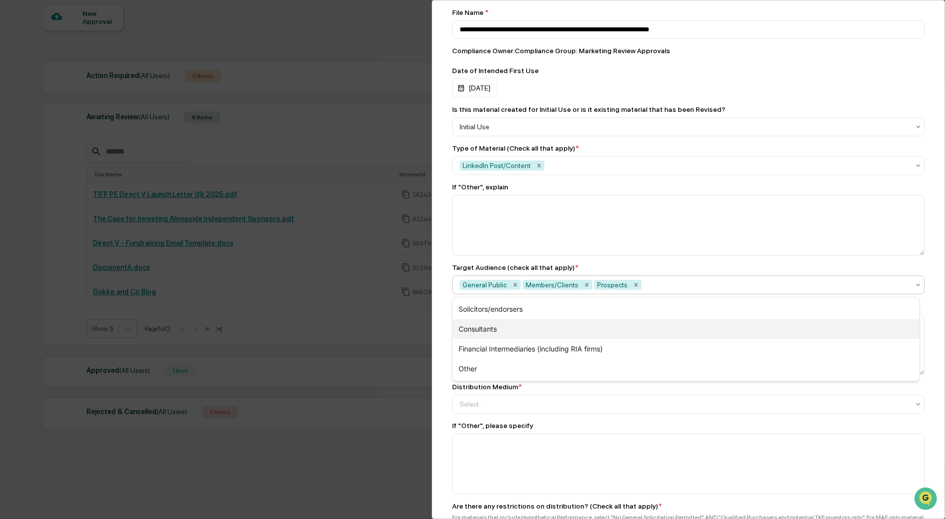
click at [599, 338] on div "Consultants" at bounding box center [686, 329] width 467 height 20
click at [448, 347] on div "Marketing Review Submit New Approval Submit New Approval To be completed for ea…" at bounding box center [688, 259] width 513 height 519
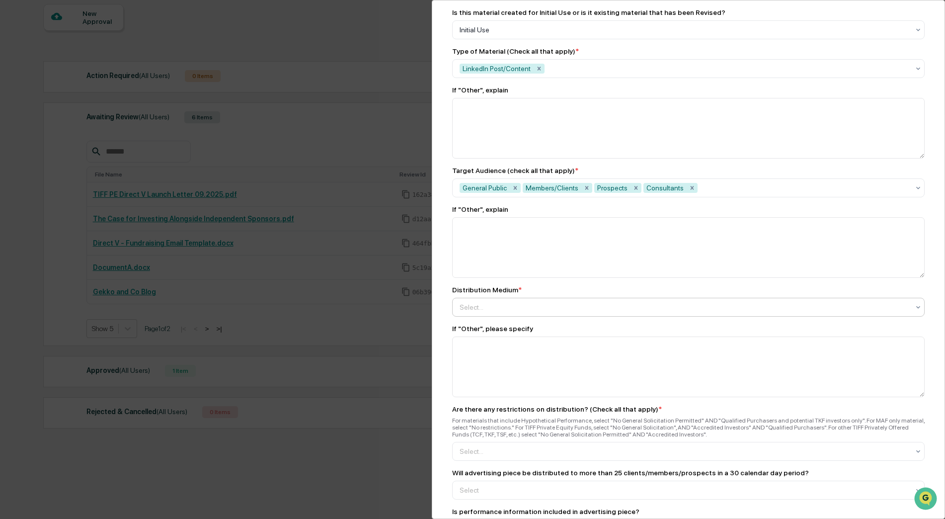
scroll to position [646, 0]
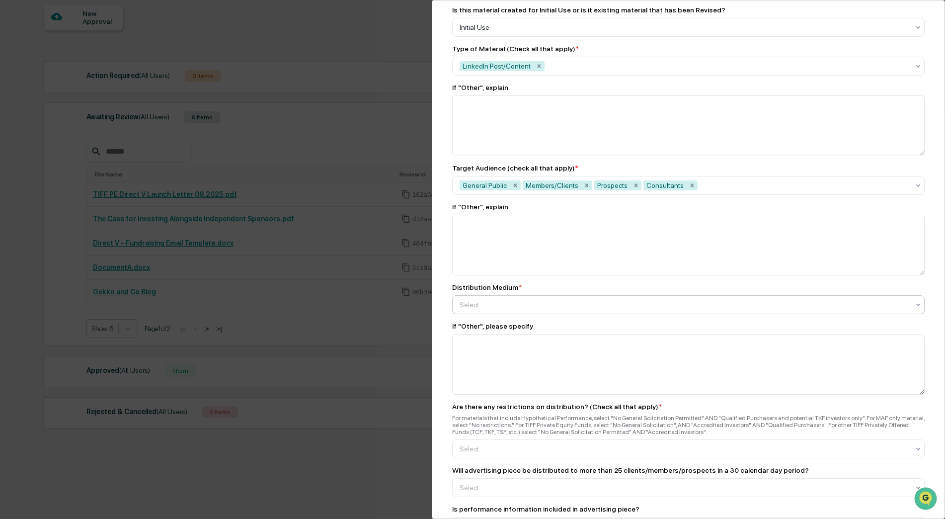
click at [517, 303] on div at bounding box center [685, 305] width 450 height 10
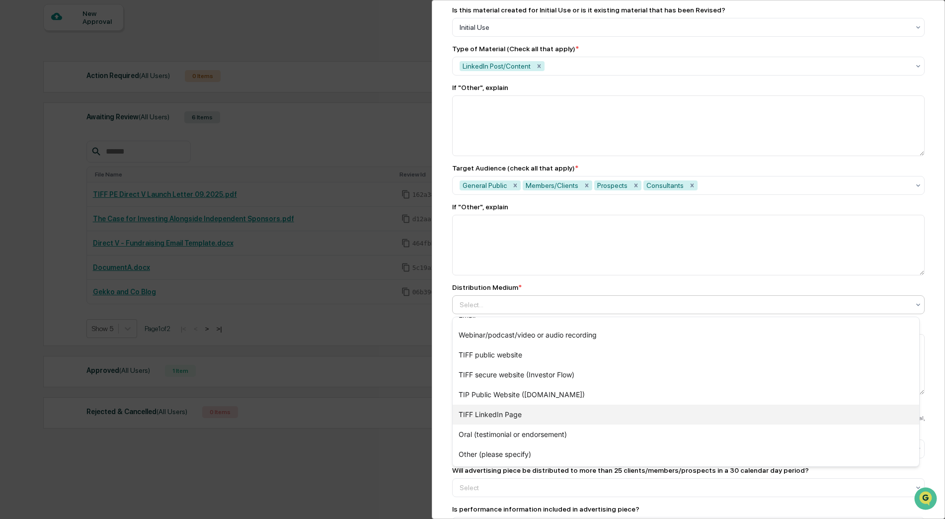
click at [525, 413] on div "TIFF LinkedIn Page" at bounding box center [686, 415] width 467 height 20
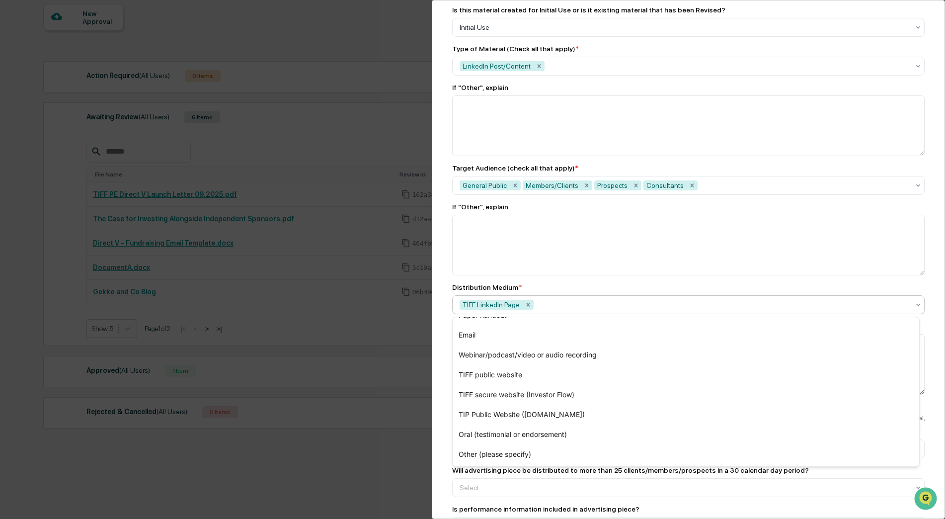
click at [439, 369] on div "Marketing Review Submit New Approval Submit New Approval To be completed for ea…" at bounding box center [688, 259] width 513 height 519
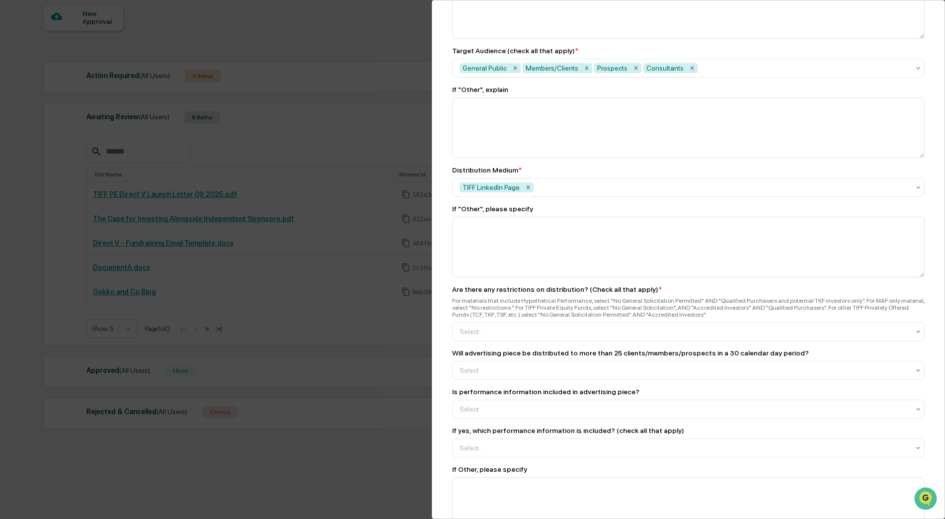
scroll to position [795, 0]
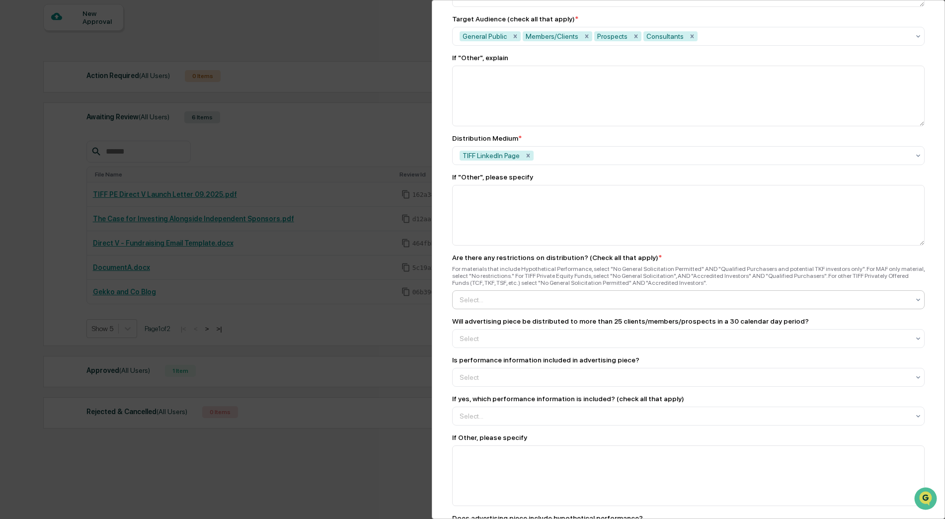
click at [605, 302] on div at bounding box center [685, 300] width 450 height 10
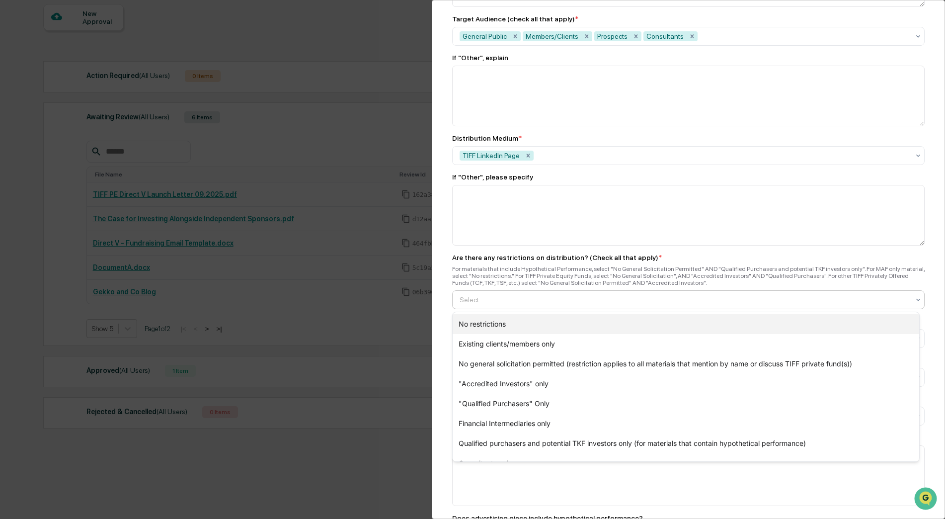
click at [596, 319] on div "No restrictions" at bounding box center [686, 324] width 467 height 20
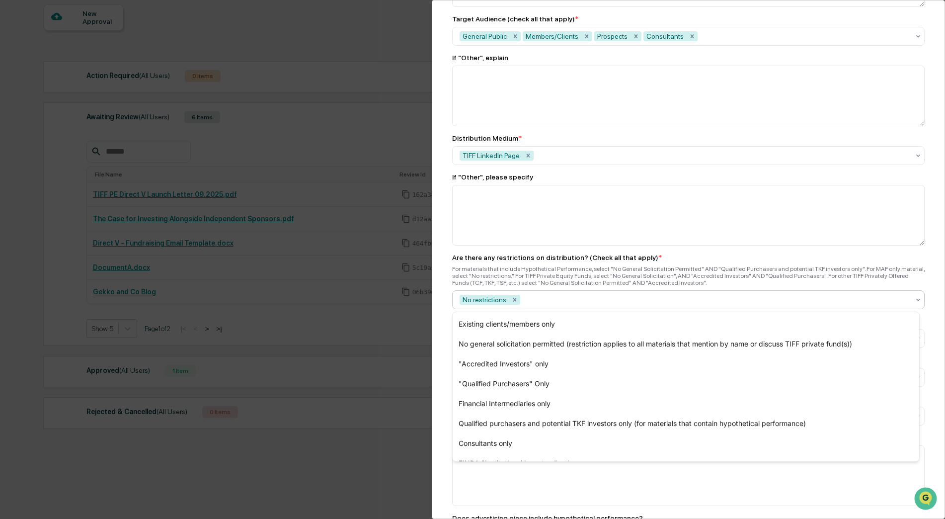
click at [442, 316] on div "Marketing Review Submit New Approval Submit New Approval To be completed for ea…" at bounding box center [688, 259] width 513 height 519
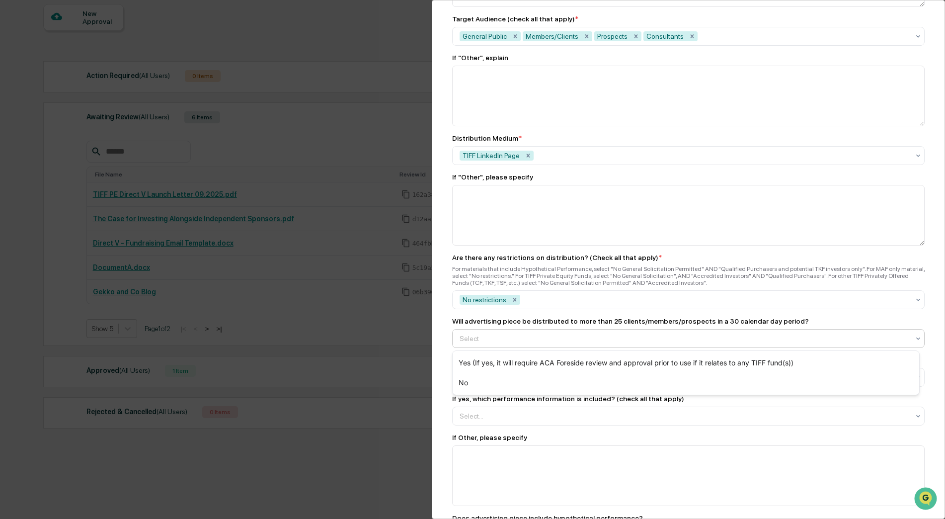
click at [483, 338] on div at bounding box center [685, 338] width 450 height 10
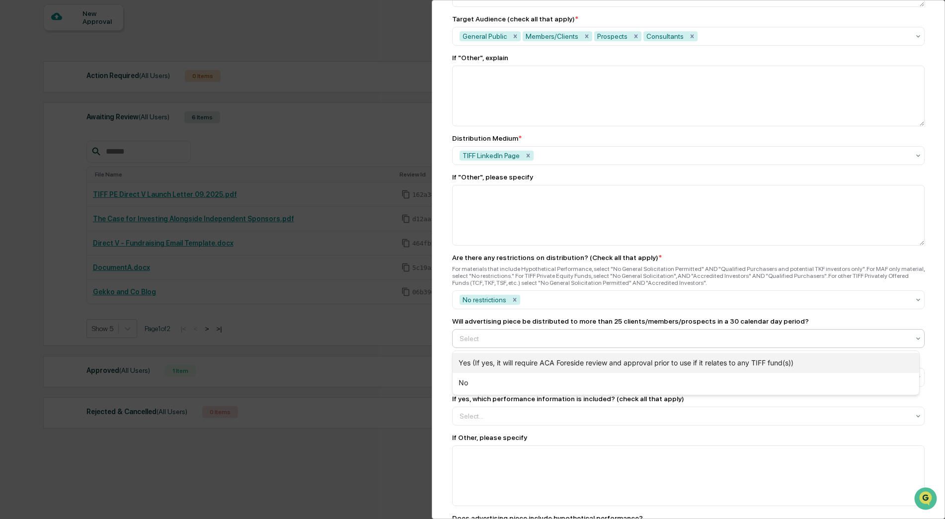
click at [477, 362] on div "Yes (If yes, it will require ACA Foreside review and approval prior to use if i…" at bounding box center [686, 363] width 467 height 20
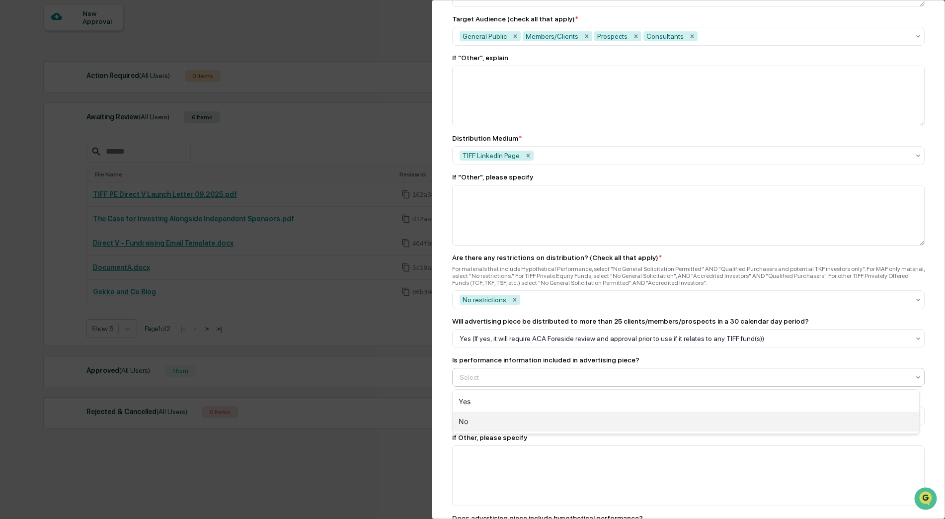
click at [484, 420] on div "No" at bounding box center [686, 421] width 467 height 20
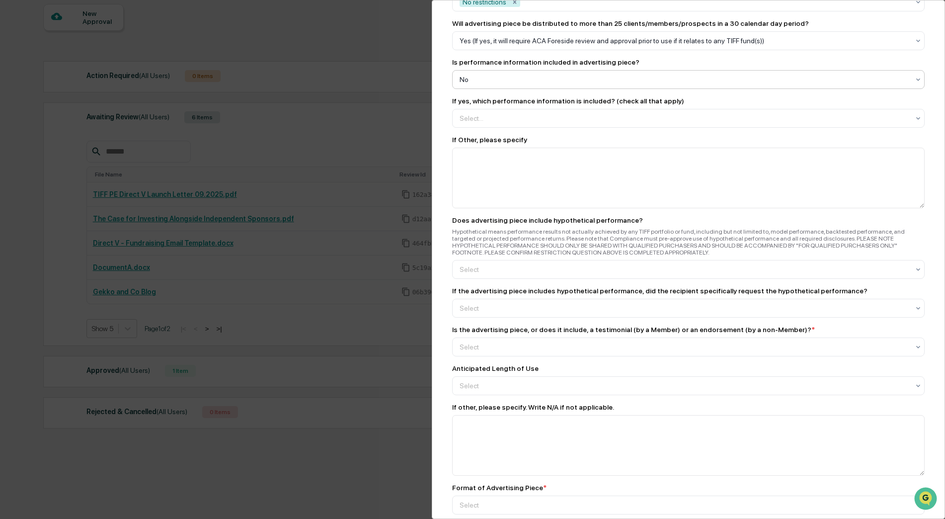
scroll to position [1093, 0]
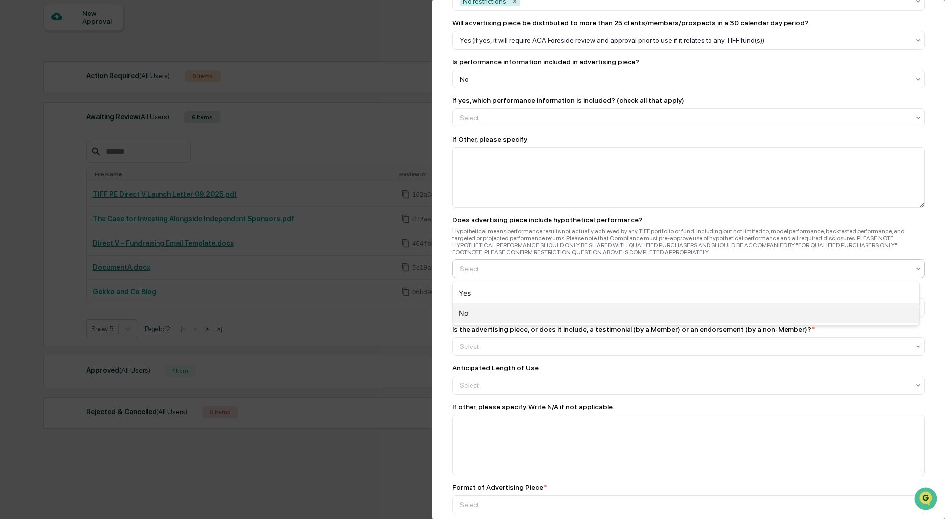
click at [544, 306] on div "No" at bounding box center [686, 313] width 467 height 20
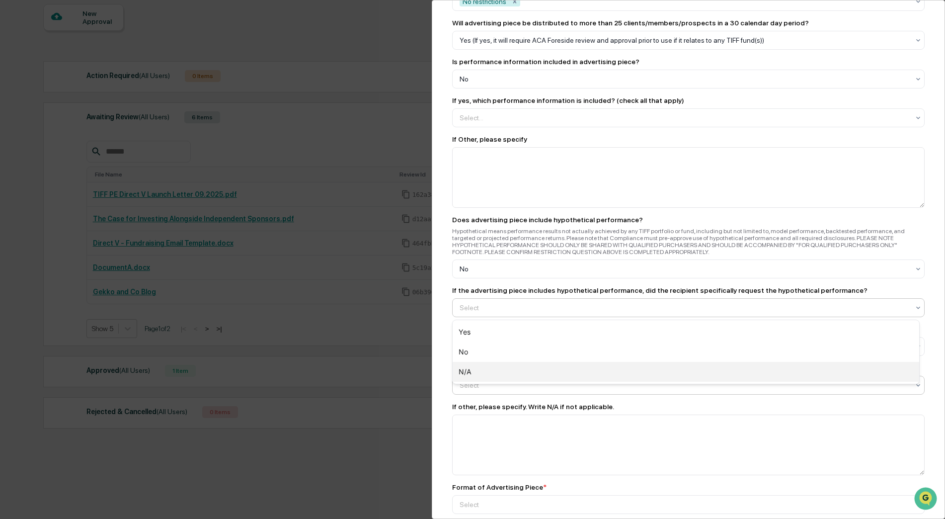
click at [524, 377] on div "N/A" at bounding box center [686, 372] width 467 height 20
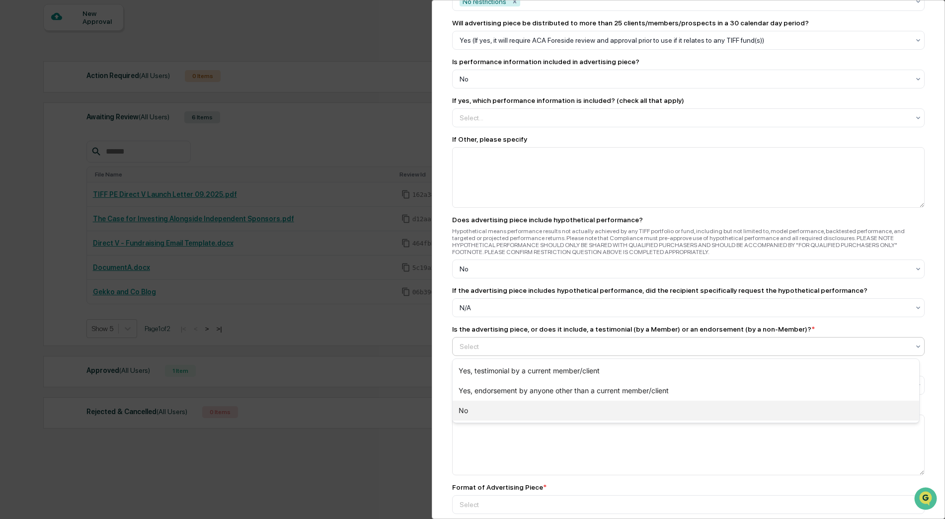
click at [526, 402] on div "No" at bounding box center [686, 411] width 467 height 20
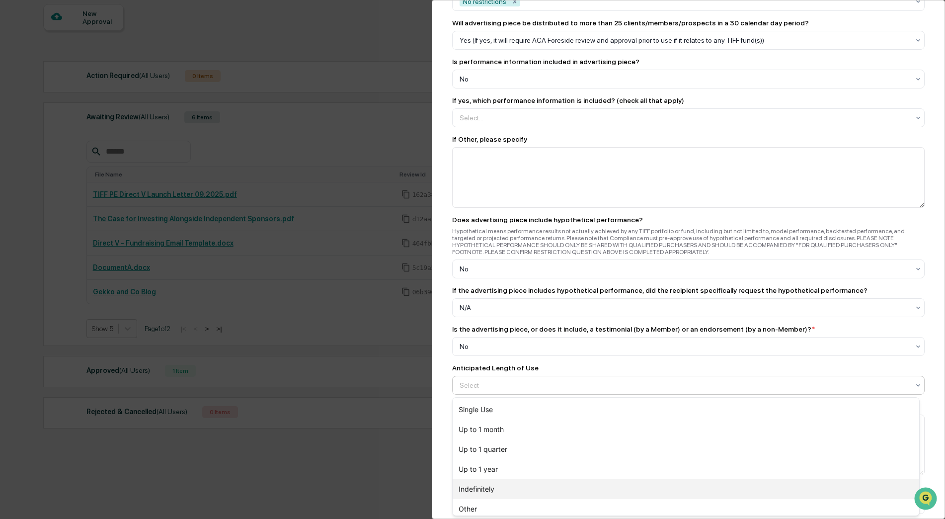
click at [507, 491] on div "Indefinitely" at bounding box center [686, 489] width 467 height 20
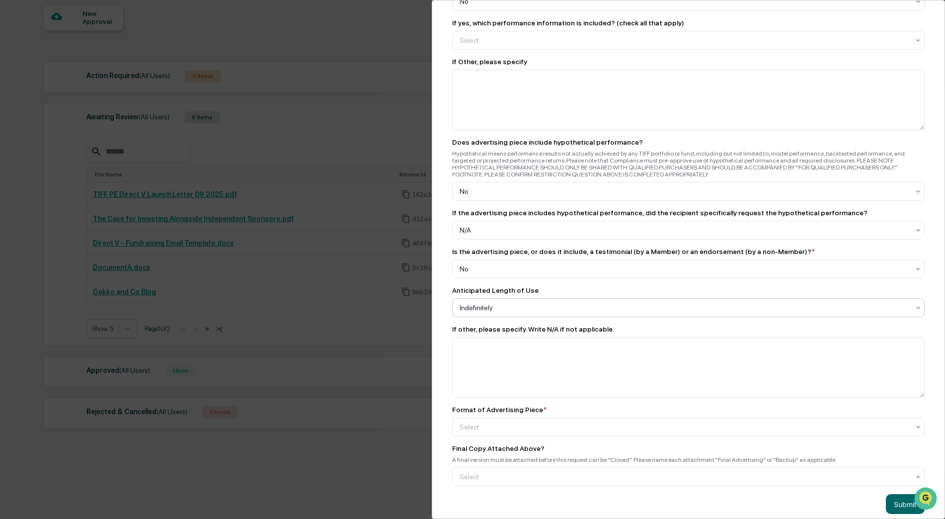
scroll to position [1187, 0]
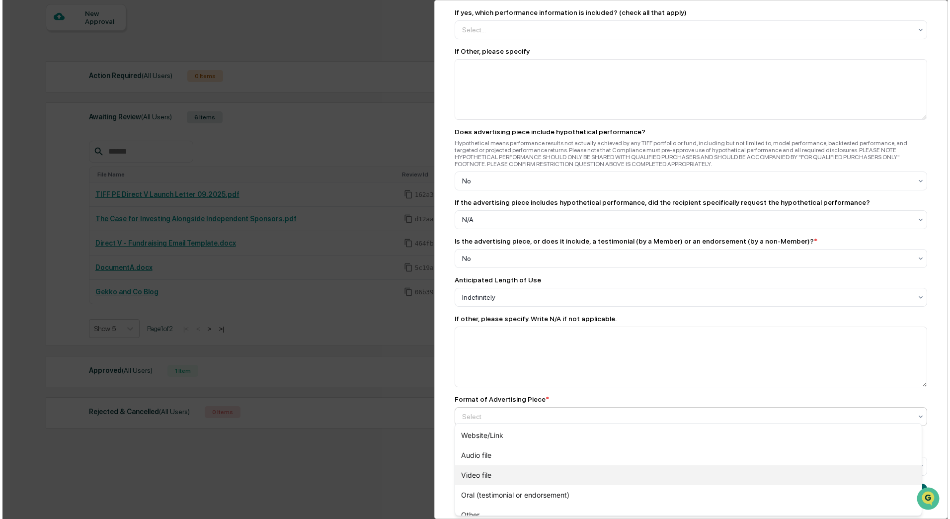
scroll to position [111, 0]
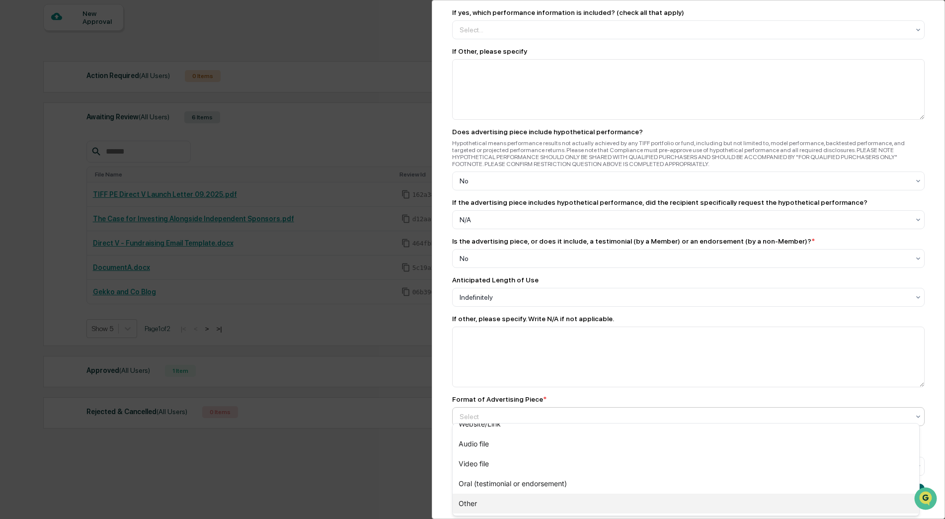
click at [513, 496] on div "Other" at bounding box center [686, 503] width 467 height 20
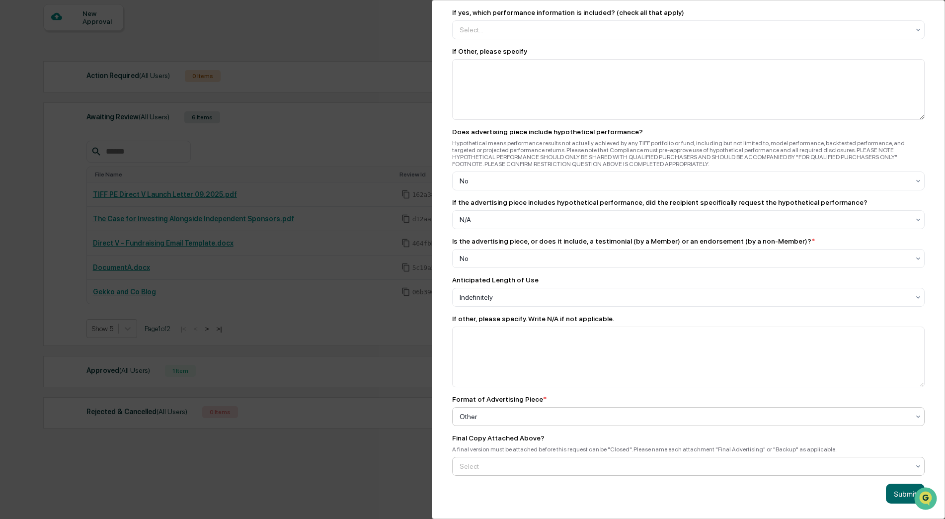
click at [508, 489] on div "Yes" at bounding box center [686, 485] width 467 height 20
click at [893, 490] on button "Submit" at bounding box center [905, 494] width 39 height 20
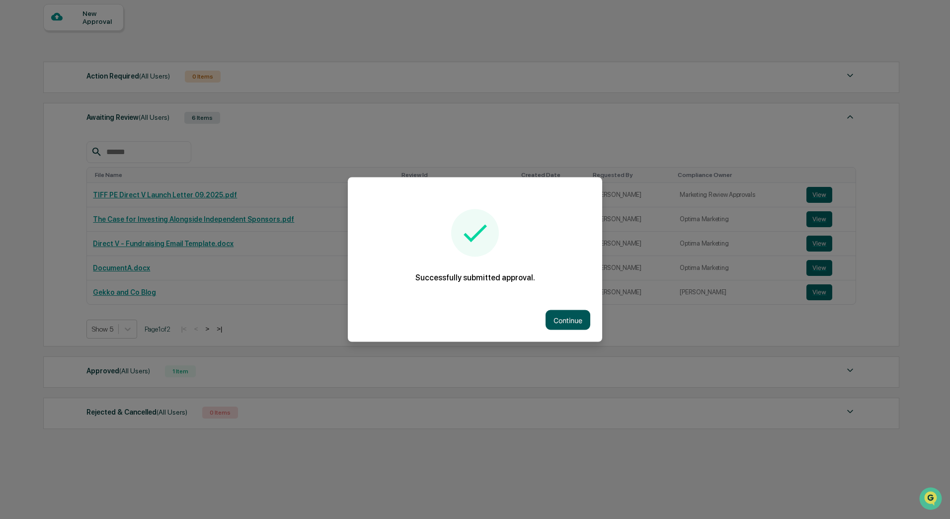
click at [577, 317] on button "Continue" at bounding box center [568, 320] width 45 height 20
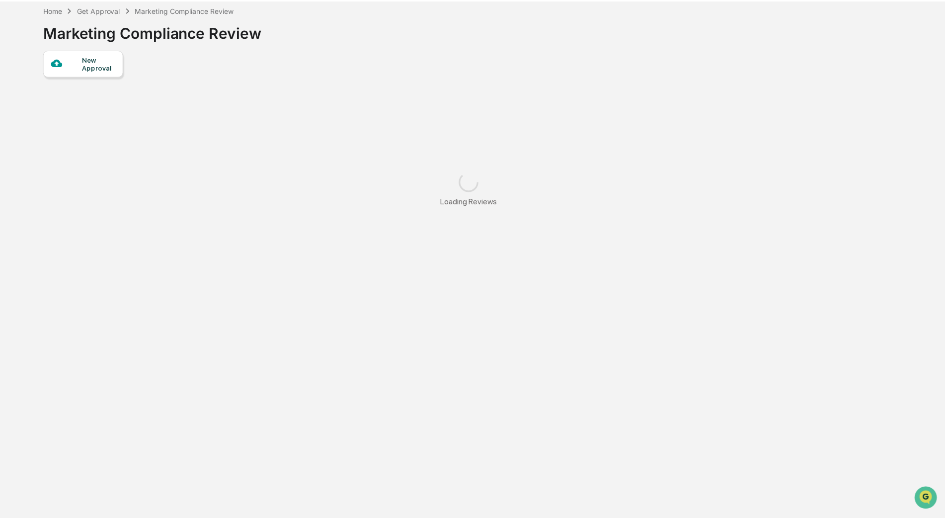
scroll to position [47, 0]
